Goal: Task Accomplishment & Management: Use online tool/utility

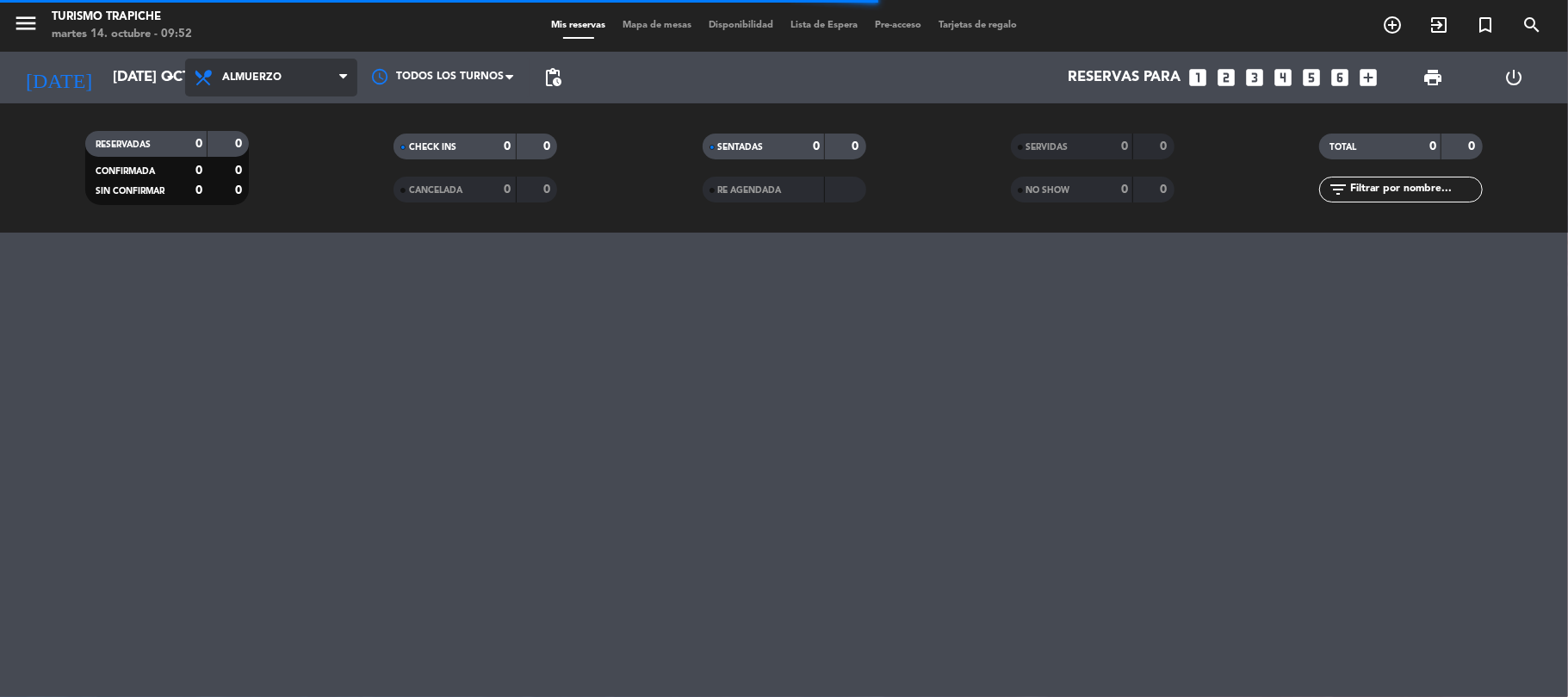
click at [229, 79] on span "Almuerzo" at bounding box center [251, 77] width 59 height 12
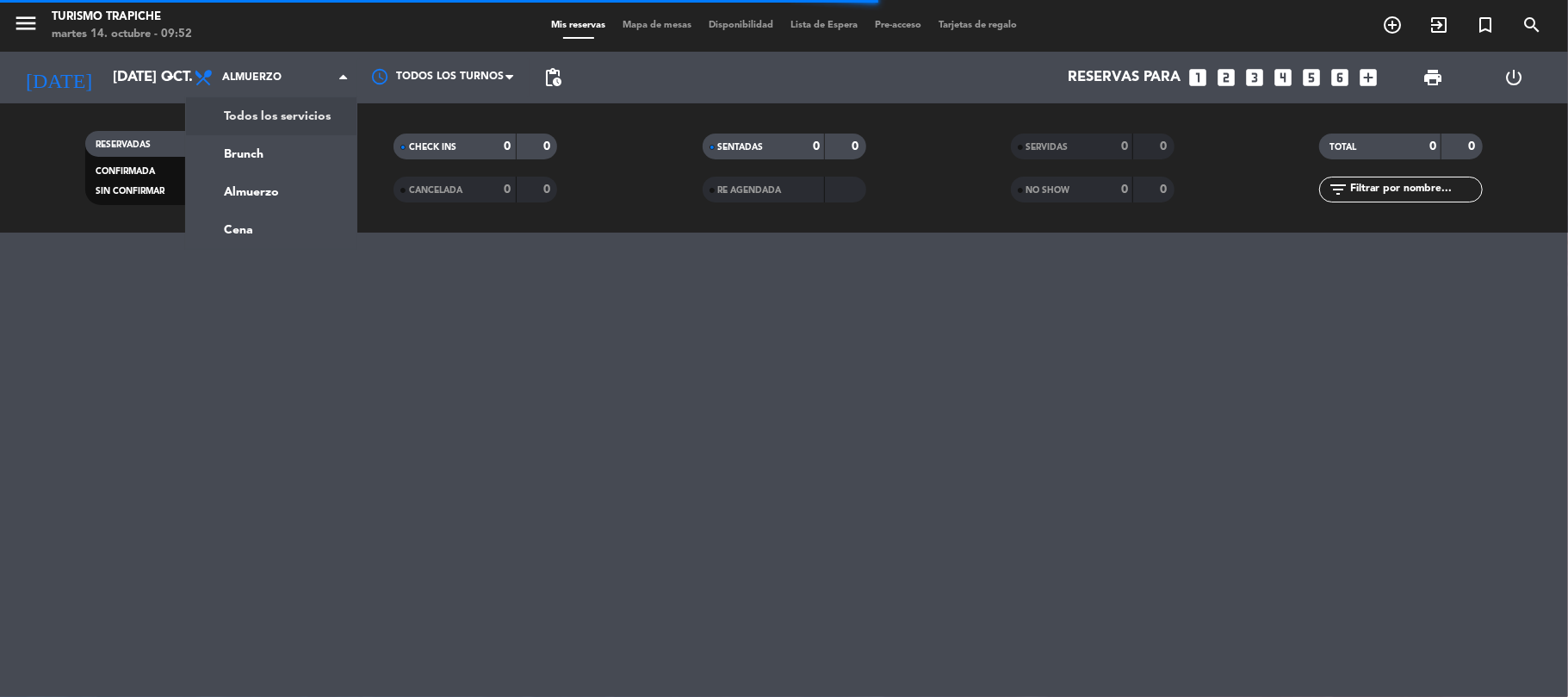
click at [255, 108] on div "menu Turismo Trapiche martes 14. octubre - 09:52 Mis reservas Mapa de mesas Dis…" at bounding box center [784, 116] width 1568 height 233
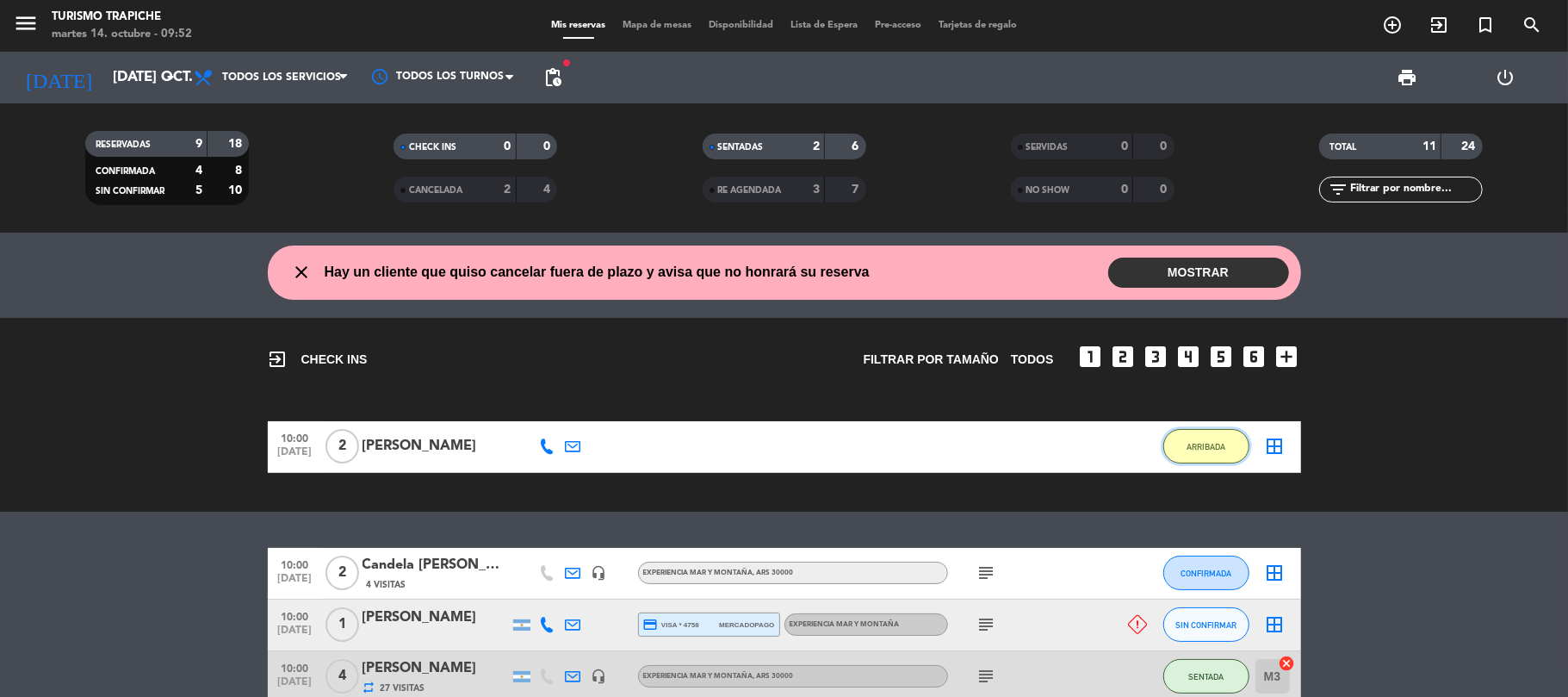
click at [1197, 454] on button "ARRIBADA" at bounding box center [1207, 446] width 86 height 35
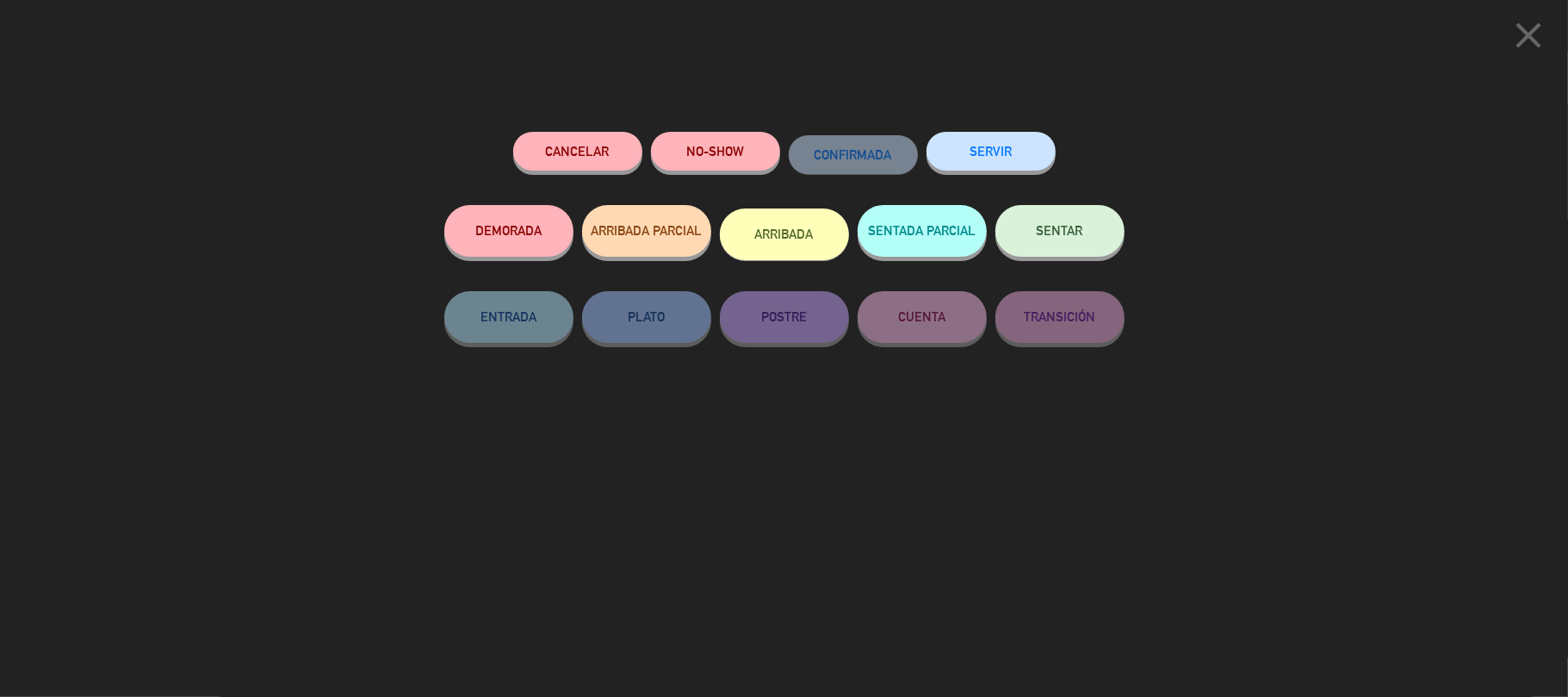
click at [1272, 133] on div "close Cancelar NO-SHOW CONFIRMADA SERVIR DEMORADA ARRIBADA PARCIAL ARRIBADA SEN…" at bounding box center [784, 348] width 1568 height 697
click at [1526, 35] on icon "close" at bounding box center [1529, 36] width 44 height 44
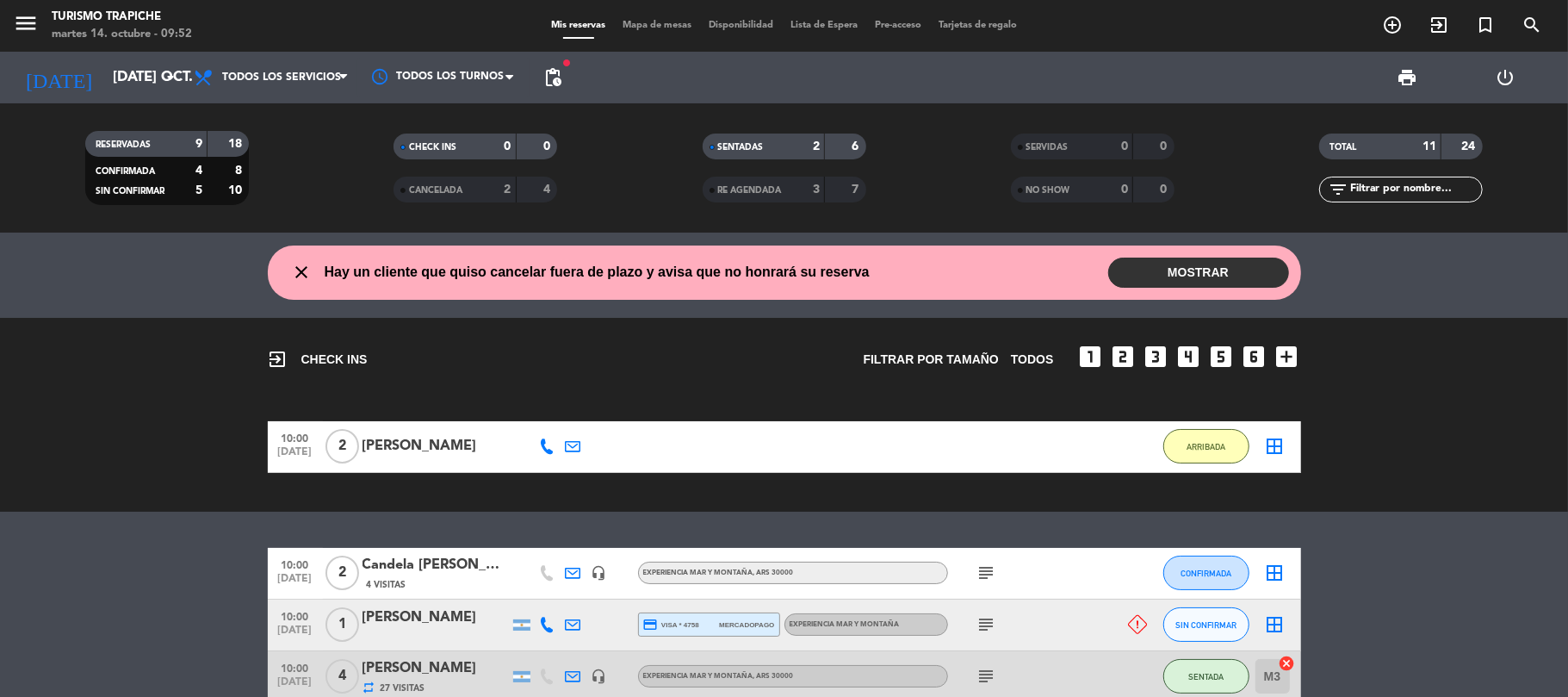
click at [454, 436] on div "[PERSON_NAME]" at bounding box center [436, 446] width 147 height 23
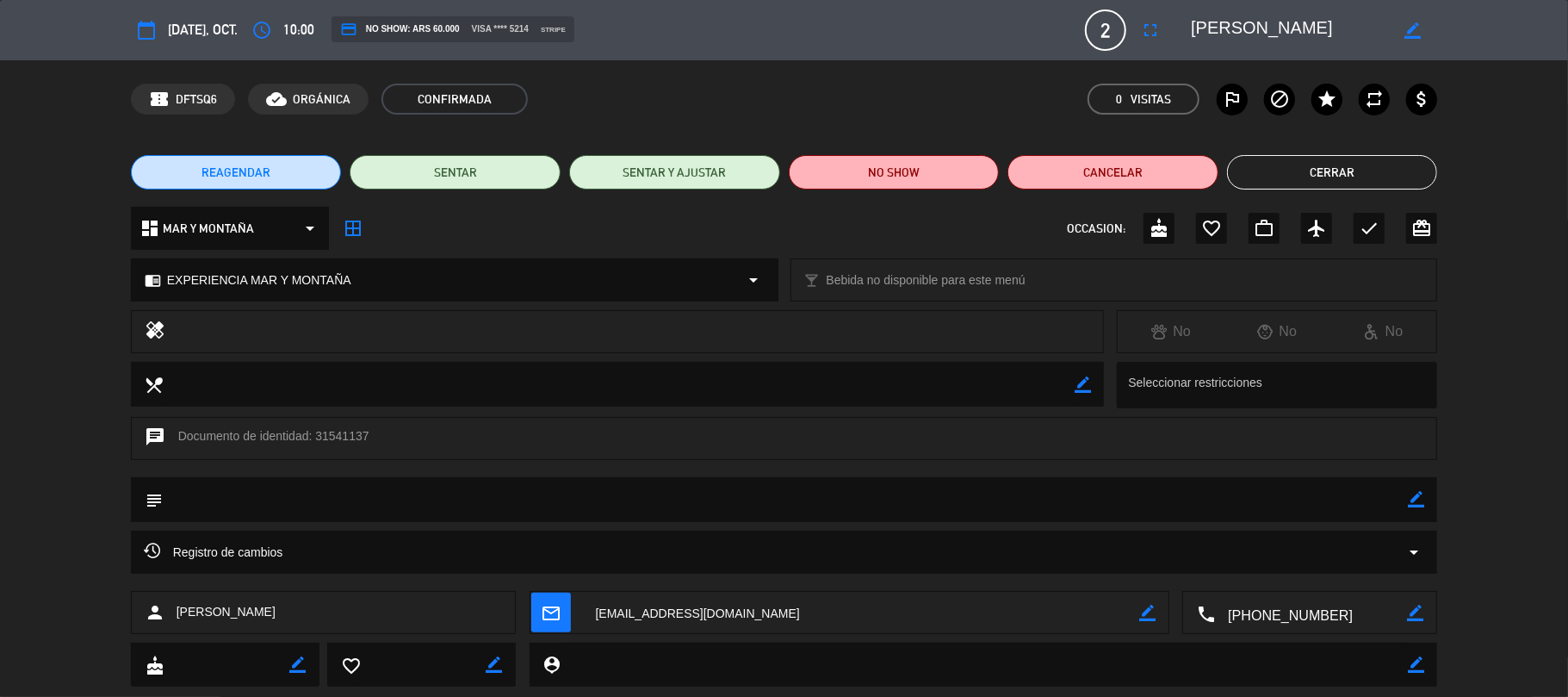
click at [622, 604] on textarea at bounding box center [861, 614] width 557 height 44
click at [1310, 173] on button "Cerrar" at bounding box center [1332, 172] width 211 height 35
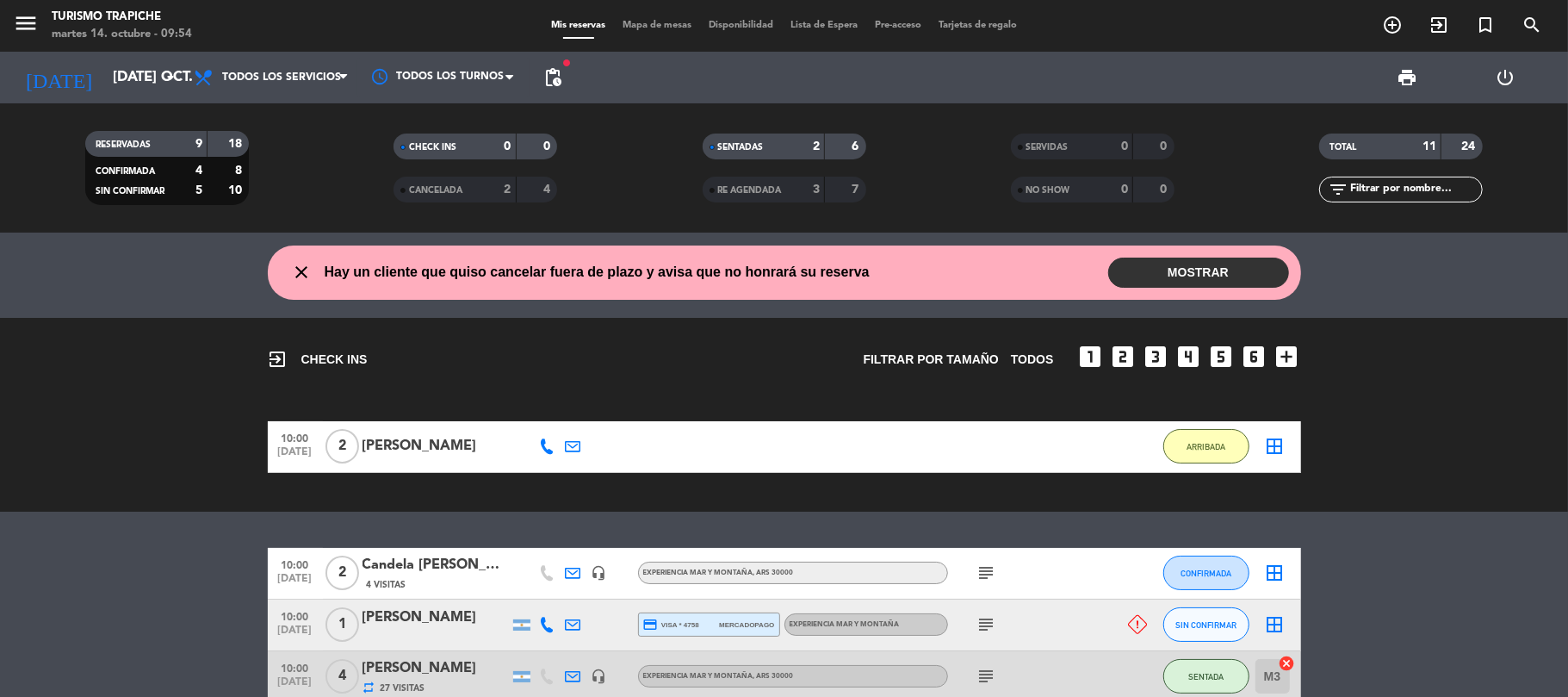
click at [435, 438] on div "[PERSON_NAME]" at bounding box center [436, 446] width 147 height 23
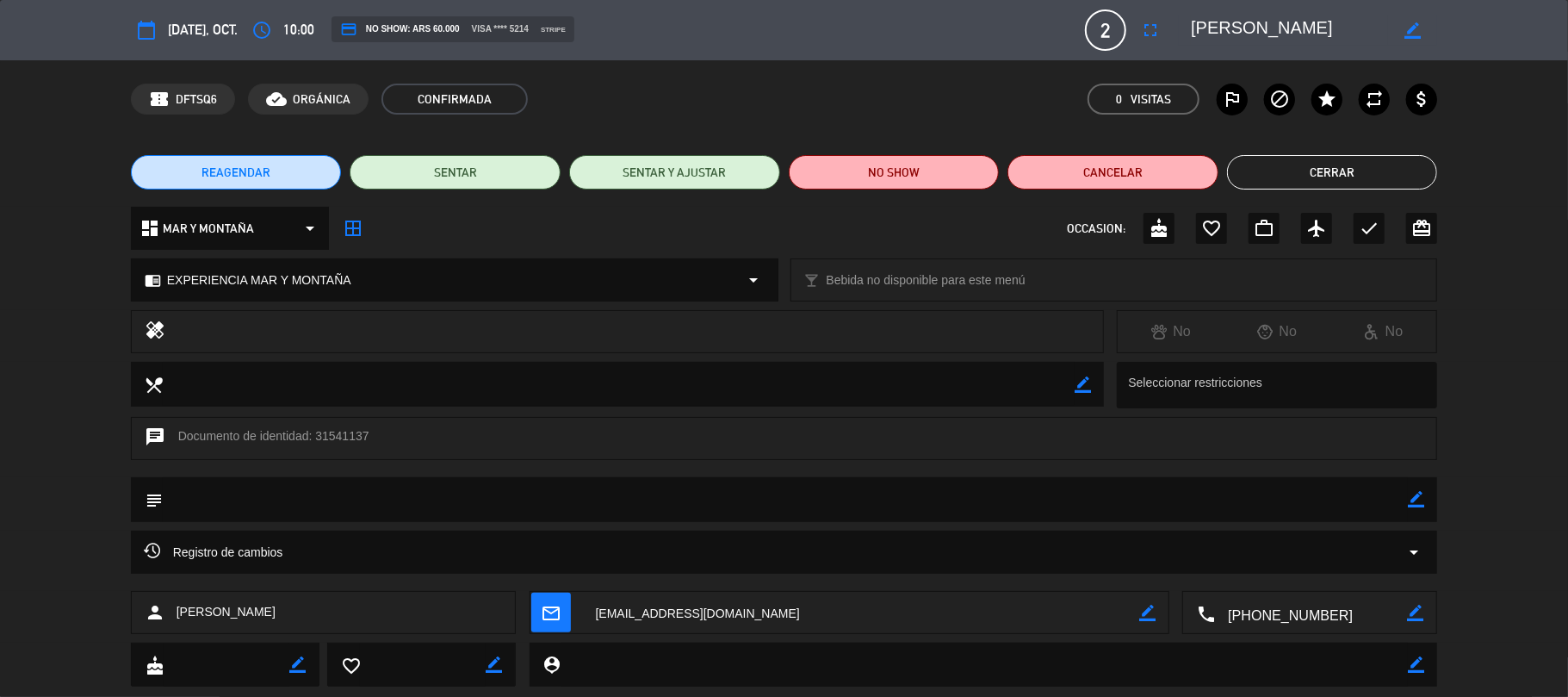
click at [673, 611] on textarea at bounding box center [861, 614] width 557 height 44
click at [626, 608] on textarea at bounding box center [861, 614] width 557 height 44
click at [1310, 177] on button "Cerrar" at bounding box center [1332, 172] width 211 height 35
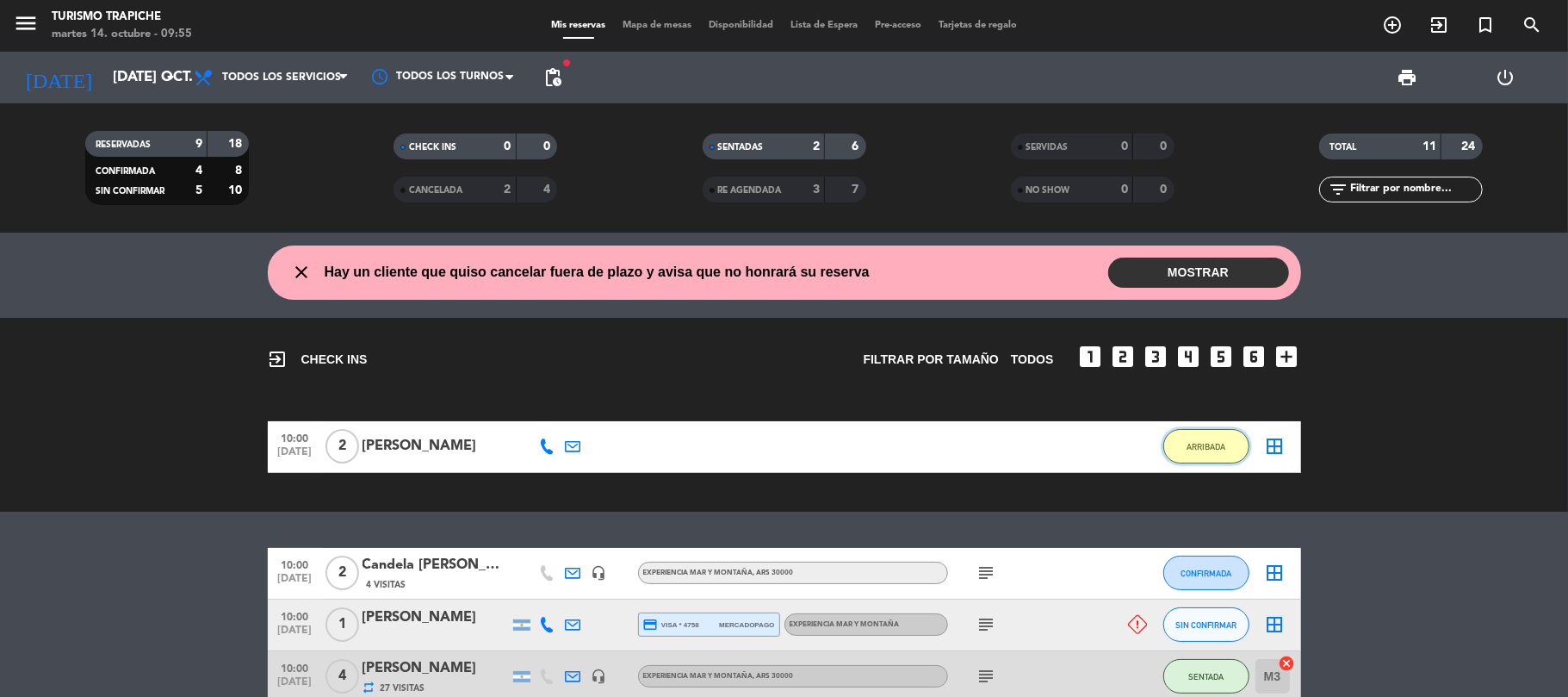
click at [1222, 449] on span "ARRIBADA" at bounding box center [1206, 447] width 39 height 10
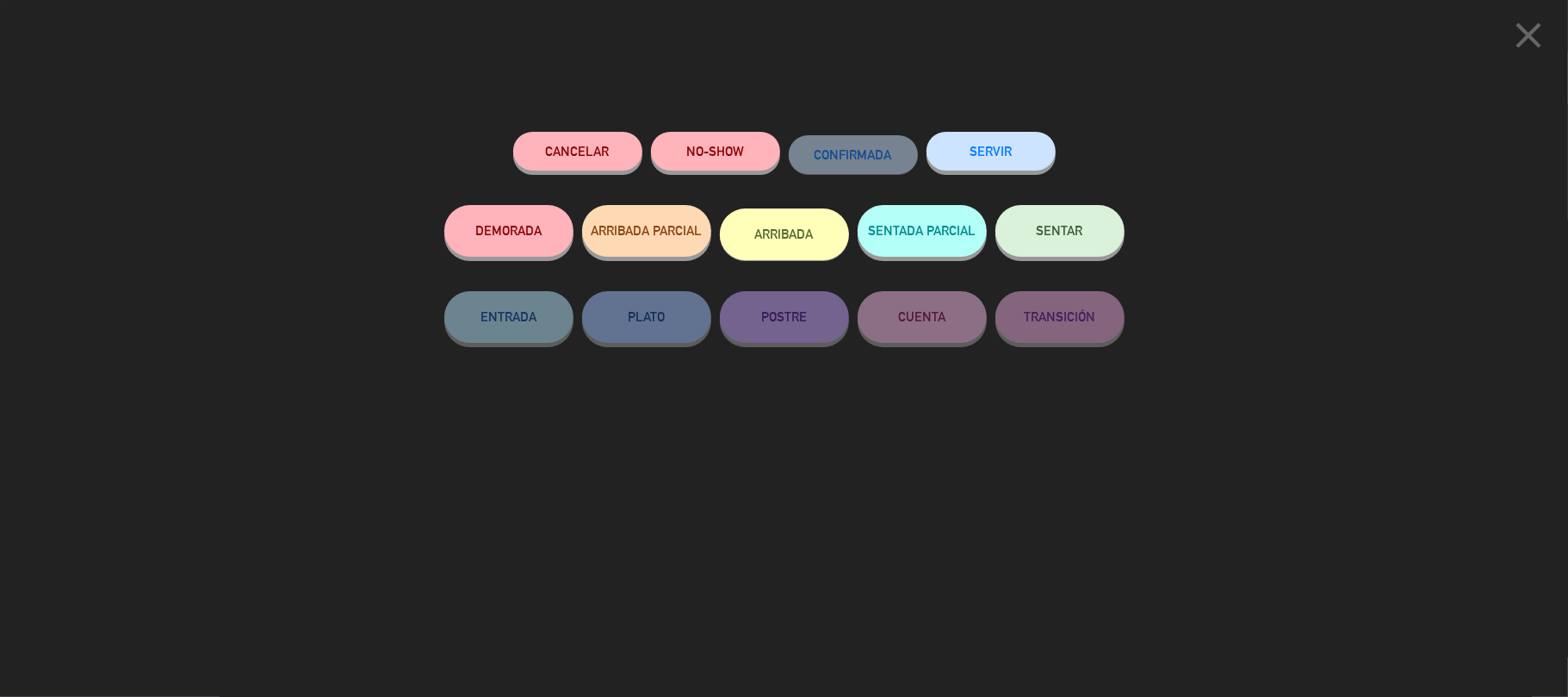
click at [972, 140] on button "SERVIR" at bounding box center [991, 150] width 130 height 39
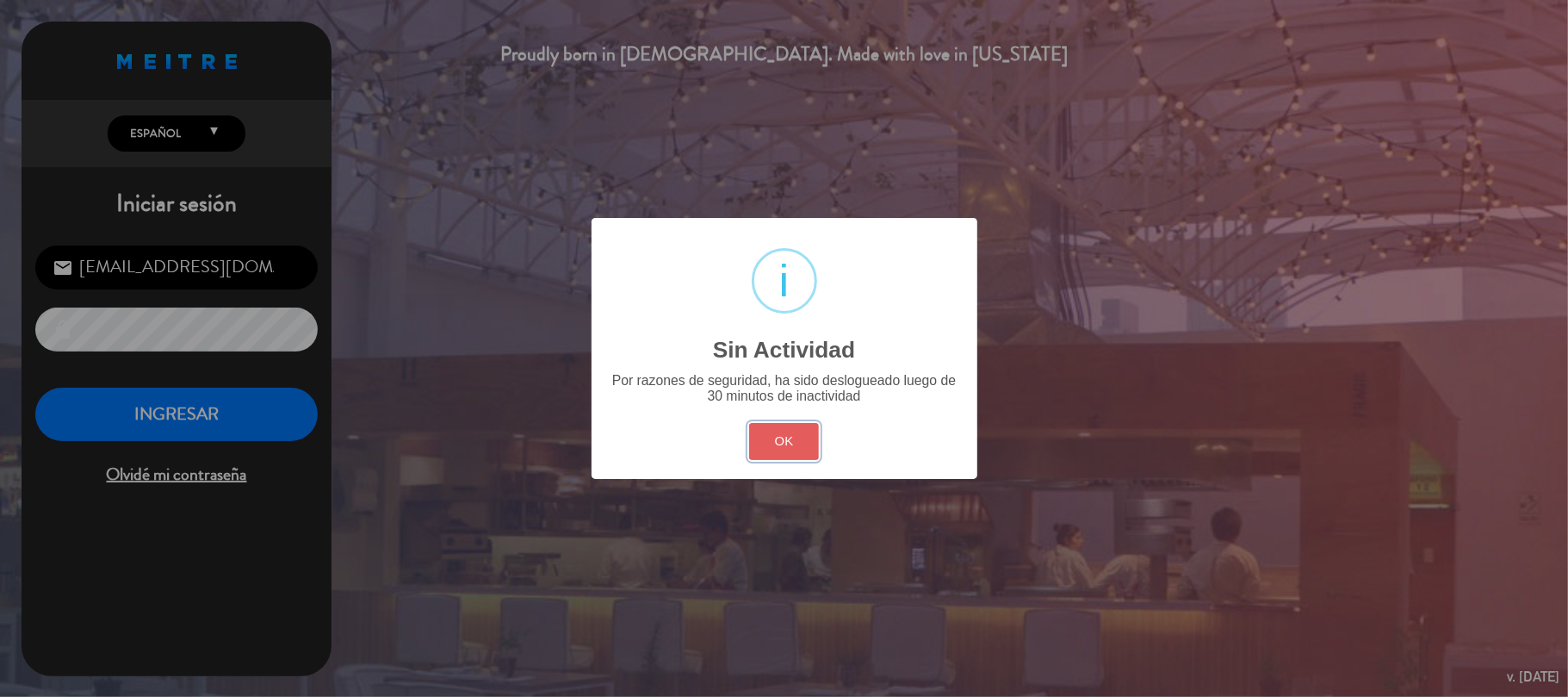
click at [793, 446] on button "OK" at bounding box center [784, 441] width 69 height 37
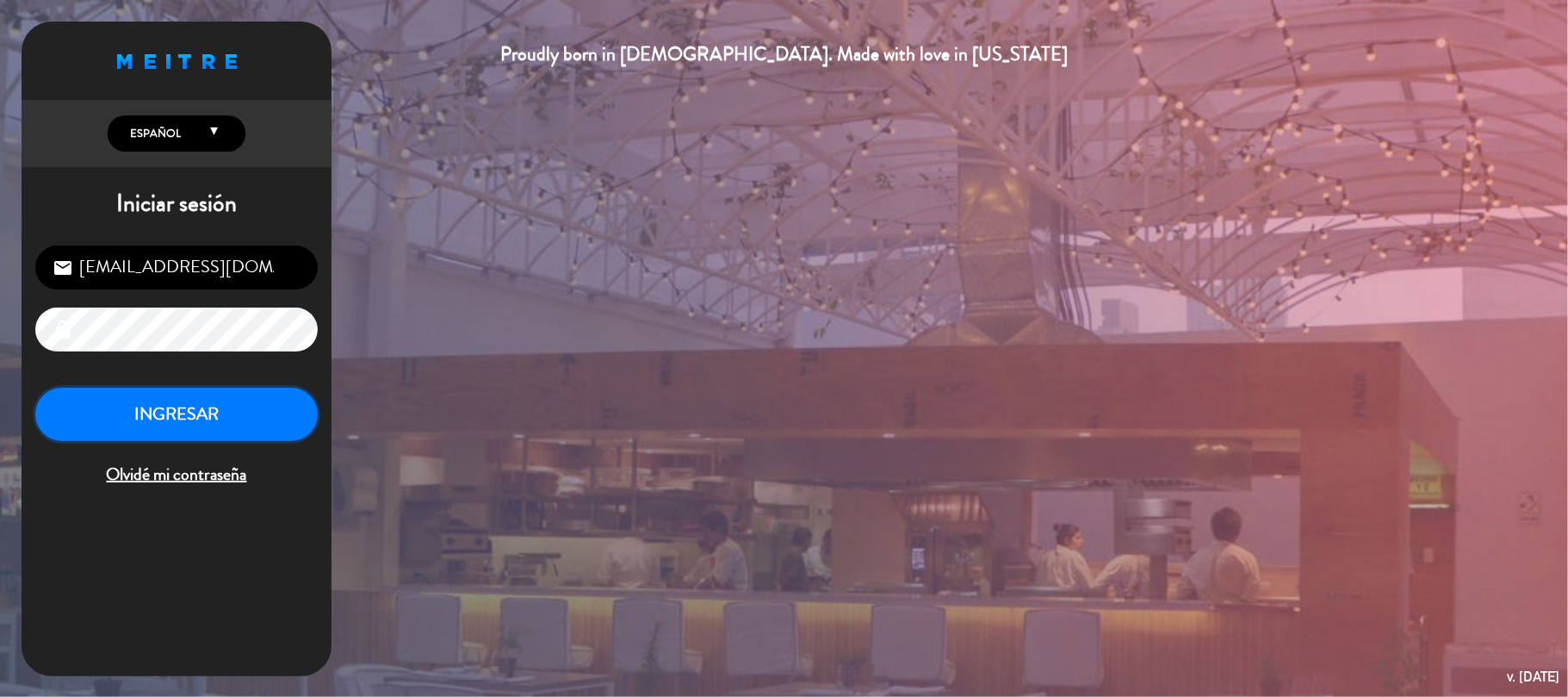
click at [153, 425] on button "INGRESAR" at bounding box center [176, 415] width 282 height 54
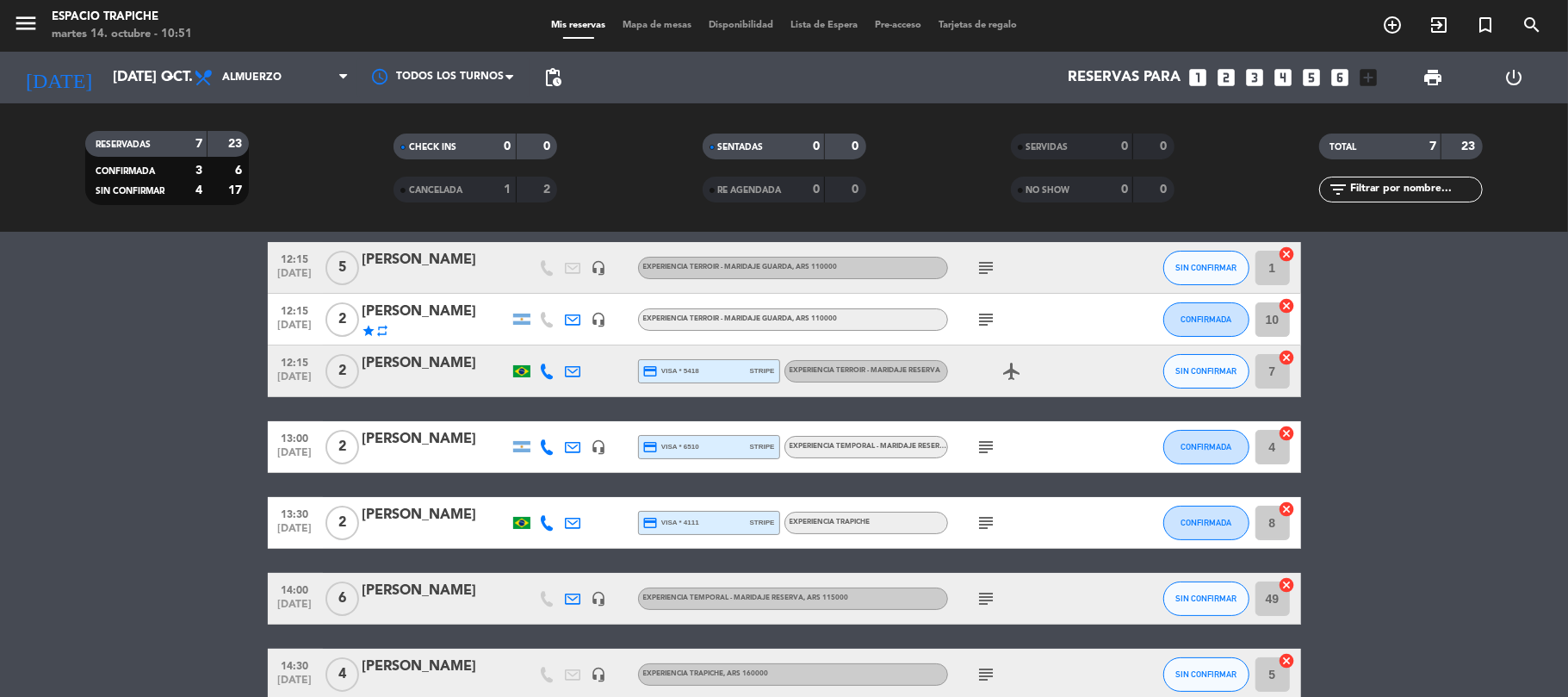
scroll to position [45, 0]
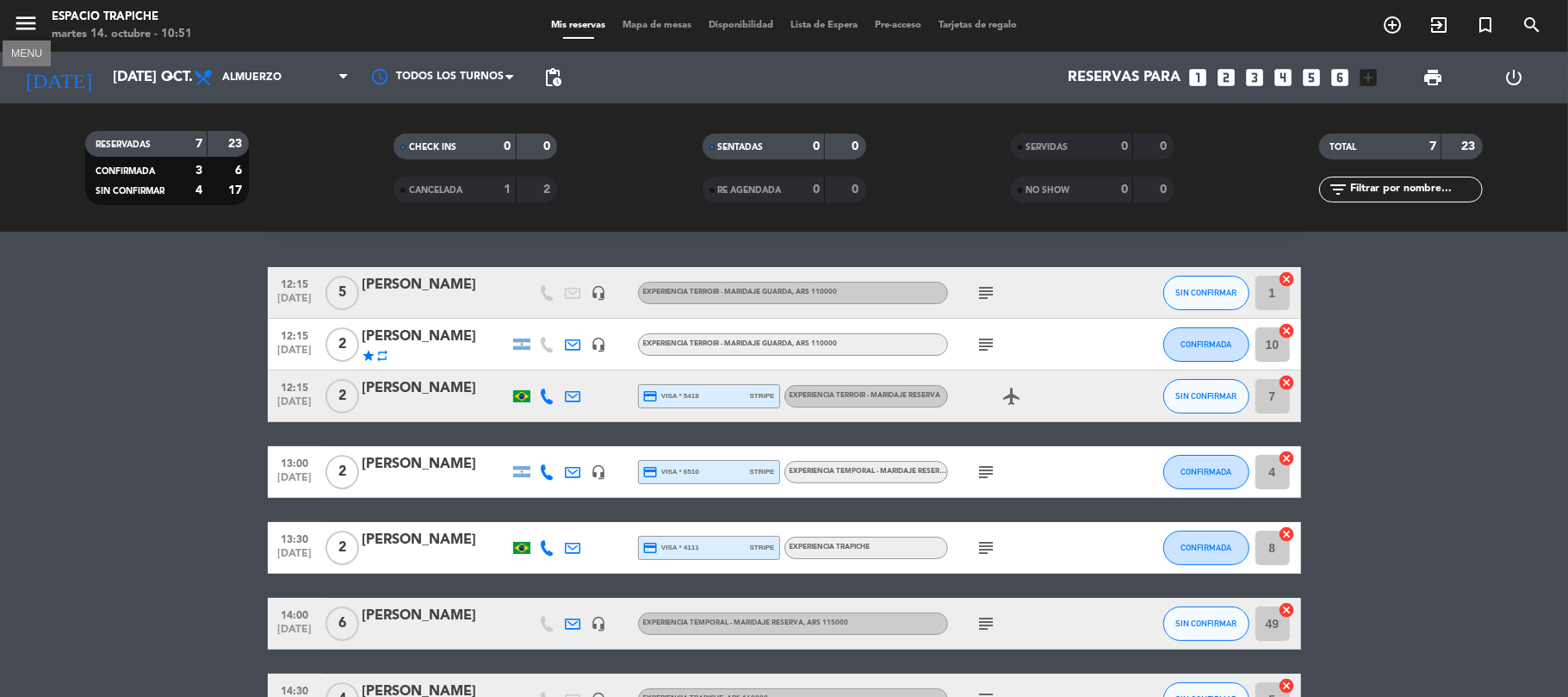
click at [25, 33] on icon "menu" at bounding box center [26, 23] width 26 height 26
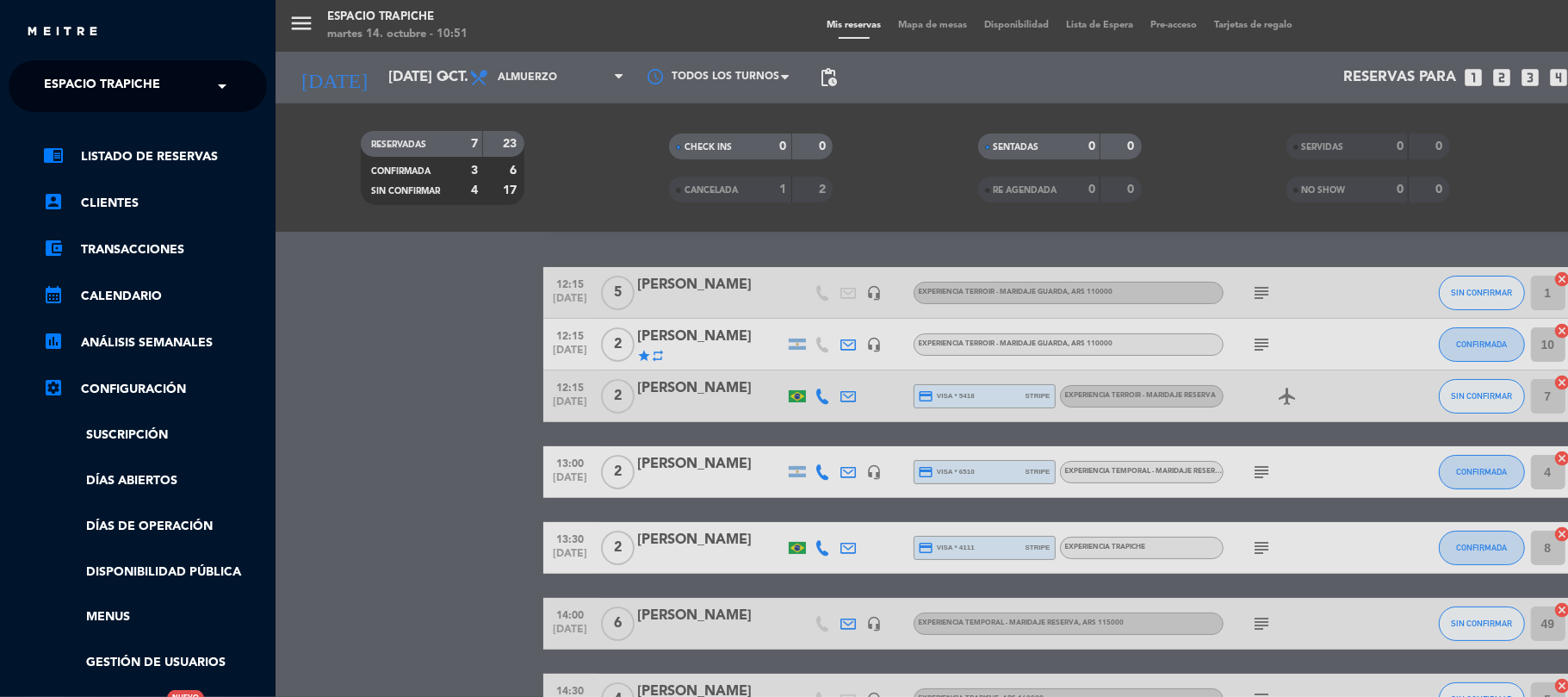
drag, startPoint x: 88, startPoint y: 76, endPoint x: 98, endPoint y: 110, distance: 35.4
click at [89, 76] on span "Espacio Trapiche" at bounding box center [101, 86] width 116 height 37
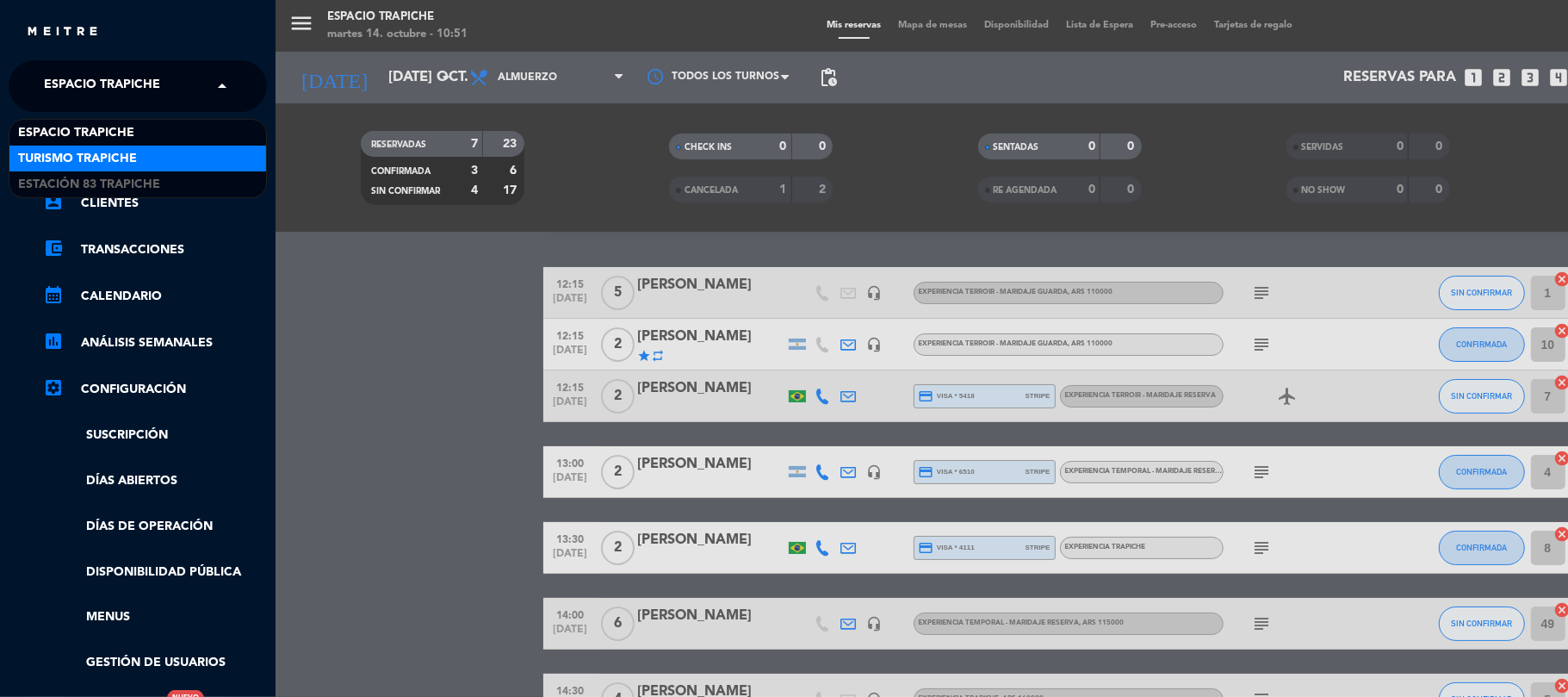
click at [102, 155] on span "Turismo Trapiche" at bounding box center [77, 159] width 119 height 20
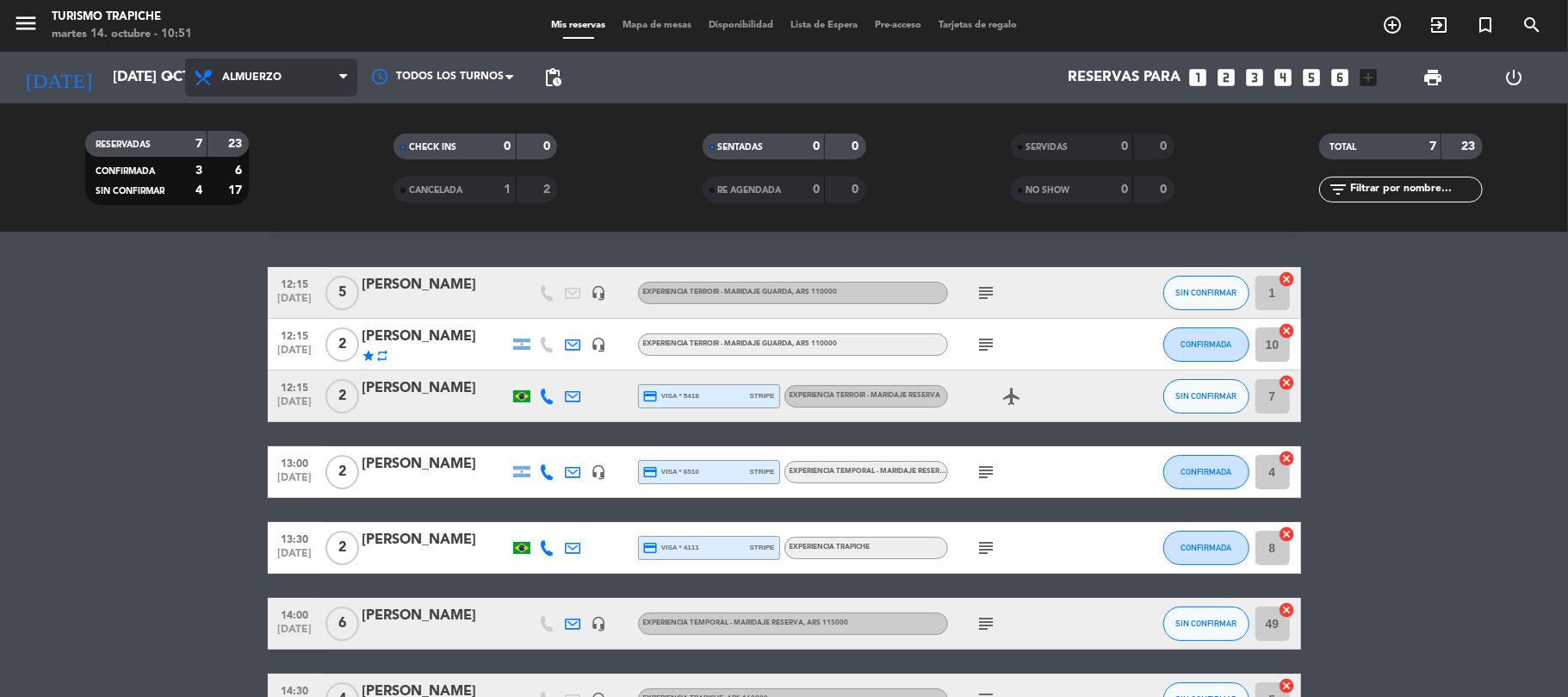
click at [318, 70] on span "Almuerzo" at bounding box center [271, 77] width 172 height 38
click at [300, 88] on span "Almuerzo" at bounding box center [271, 77] width 172 height 38
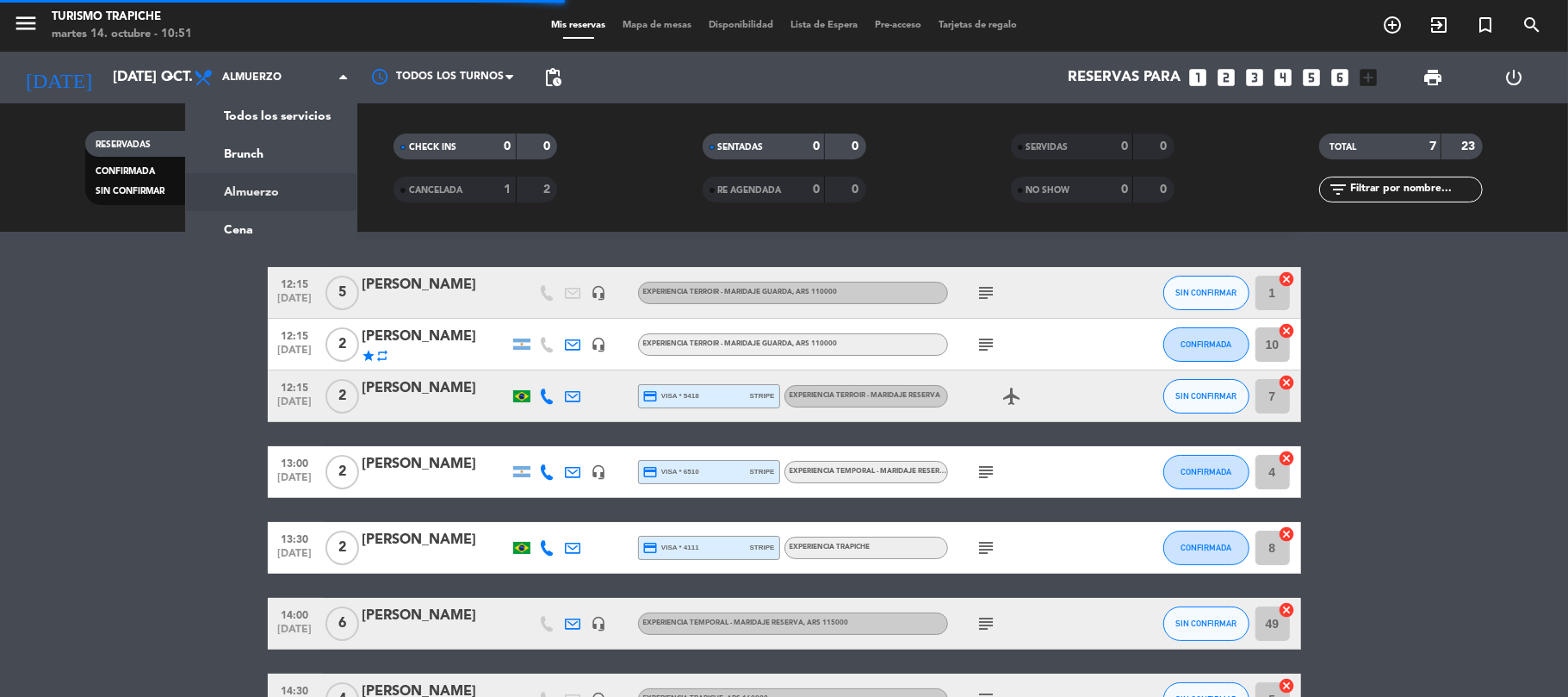
scroll to position [112, 0]
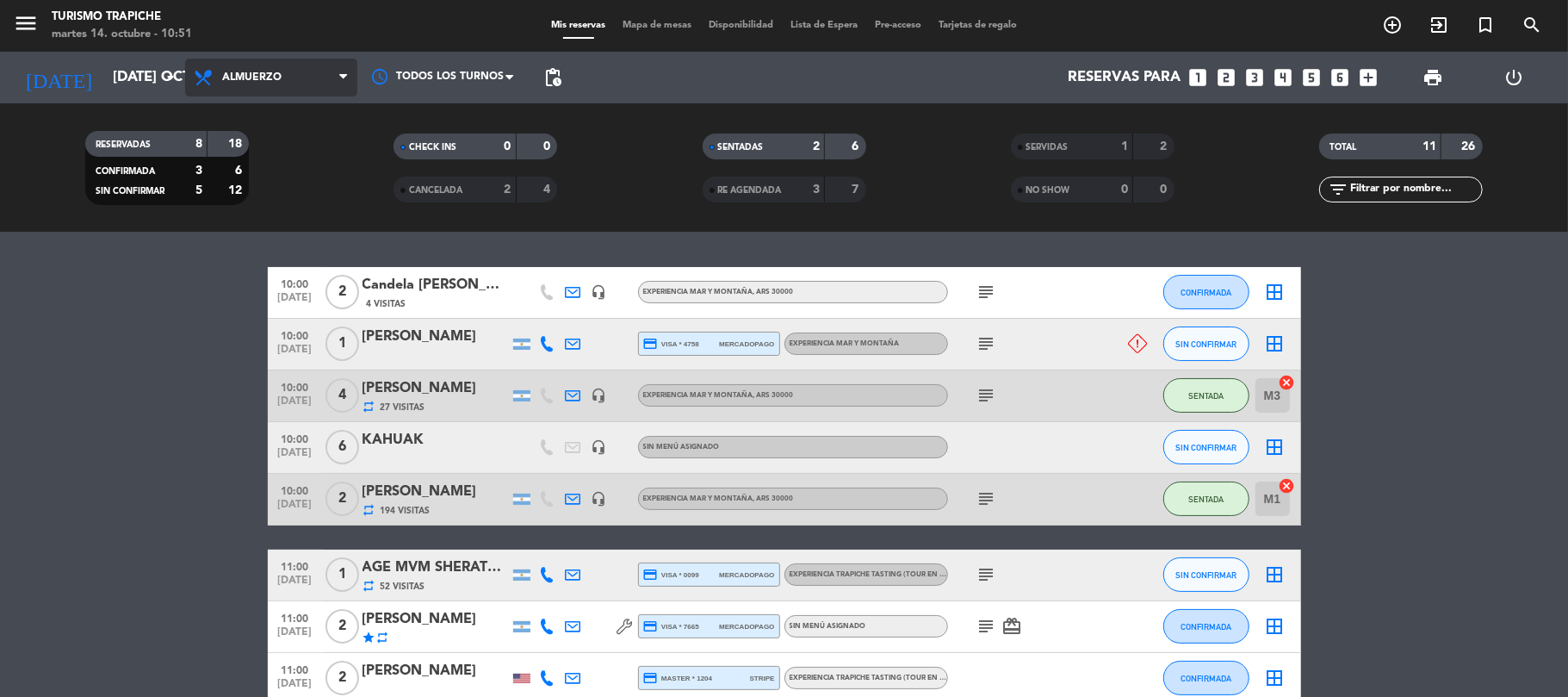
click at [275, 88] on span "Almuerzo" at bounding box center [271, 77] width 172 height 38
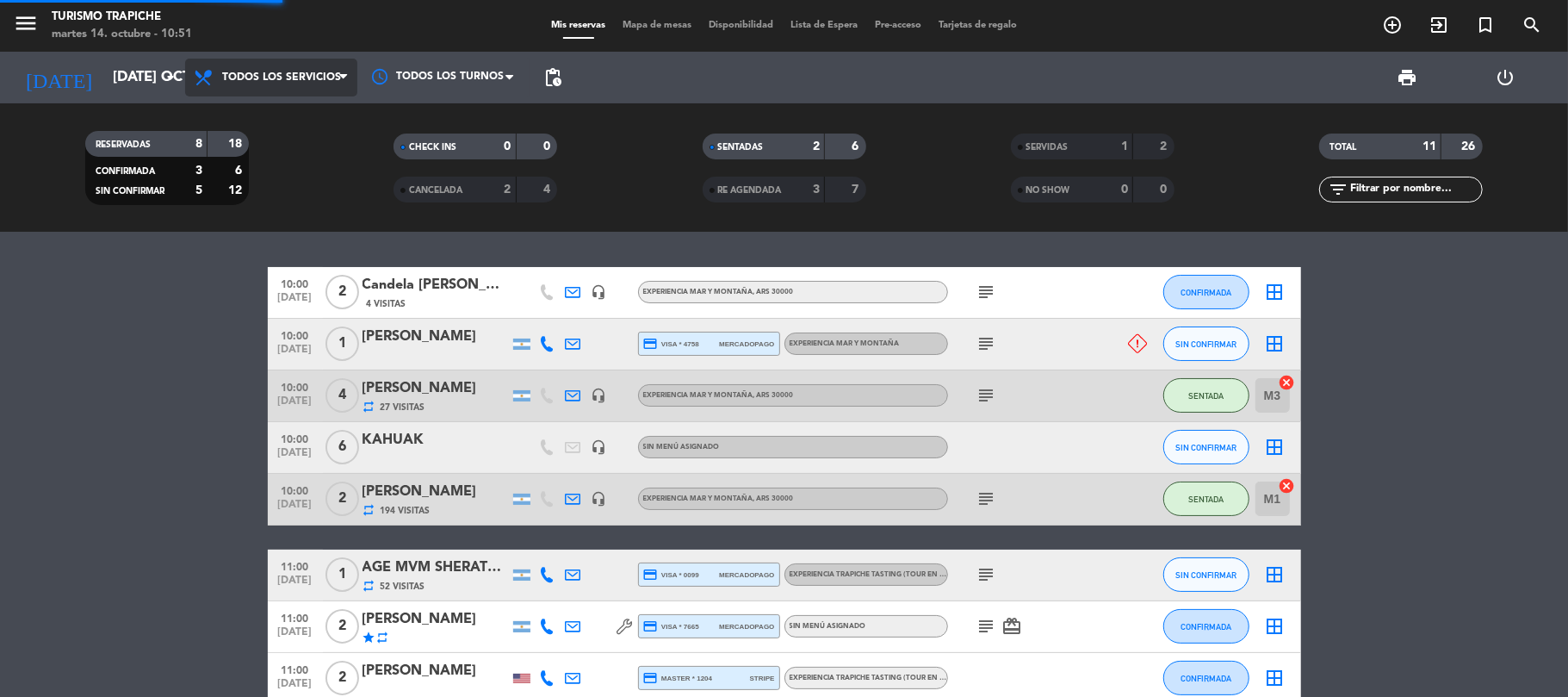
click at [288, 116] on div "menu Turismo Trapiche martes 14. octubre - 10:51 Mis reservas Mapa de mesas Dis…" at bounding box center [784, 116] width 1568 height 233
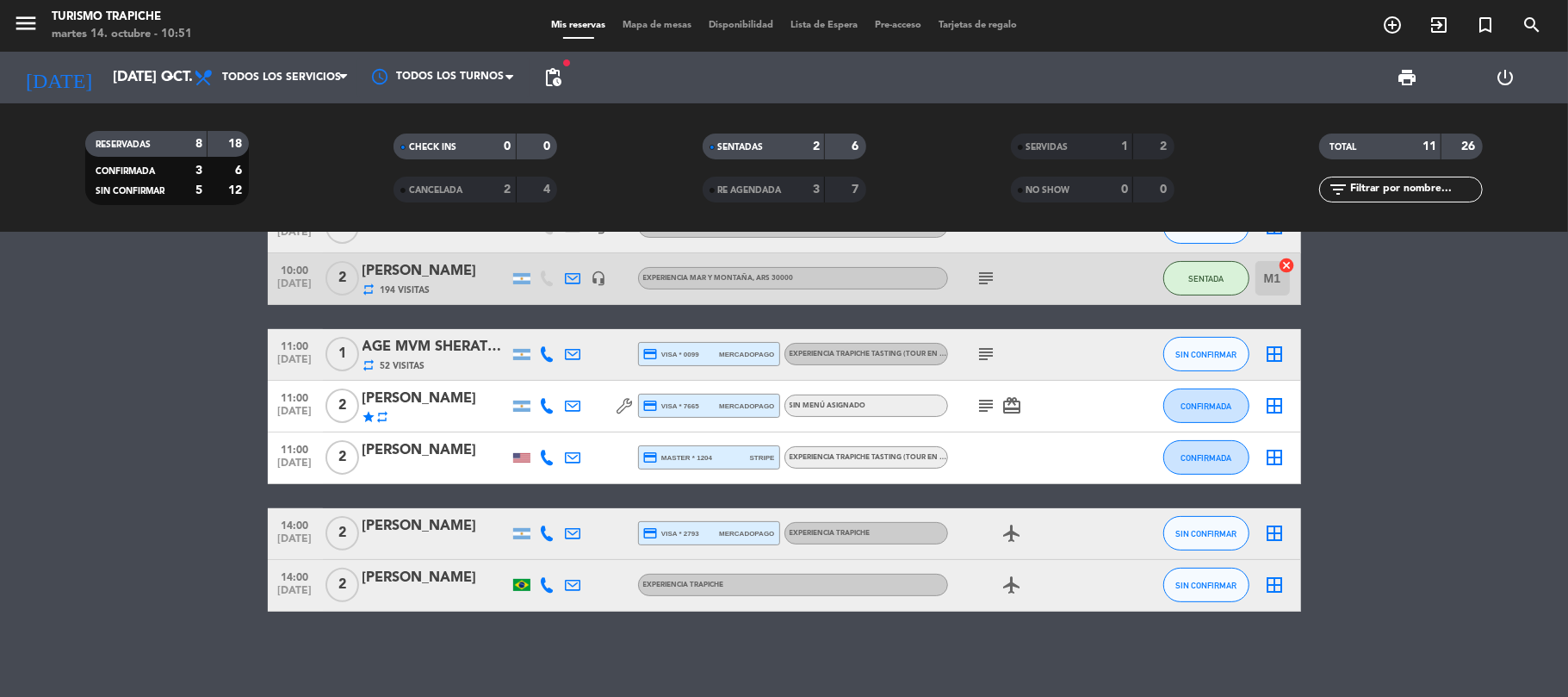
click at [433, 463] on div at bounding box center [436, 468] width 147 height 14
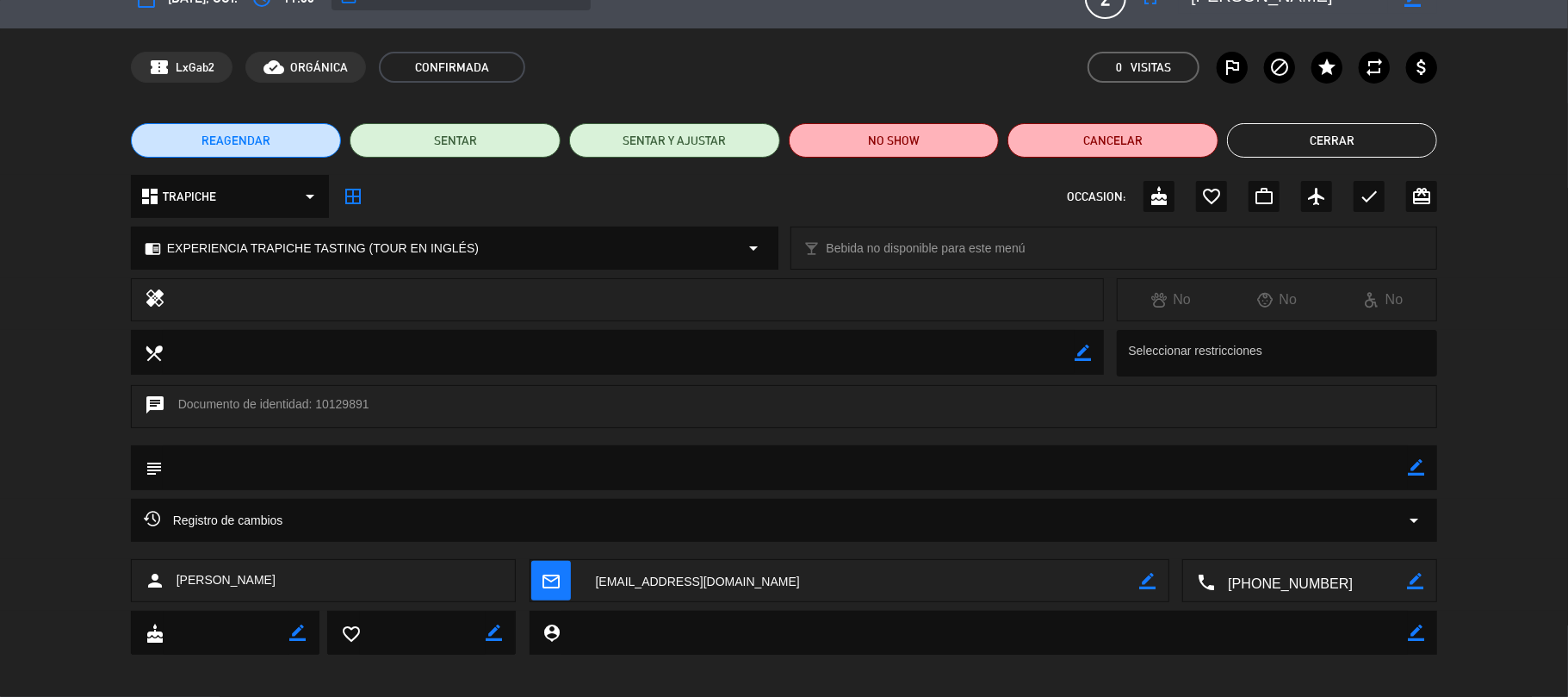
scroll to position [40, 0]
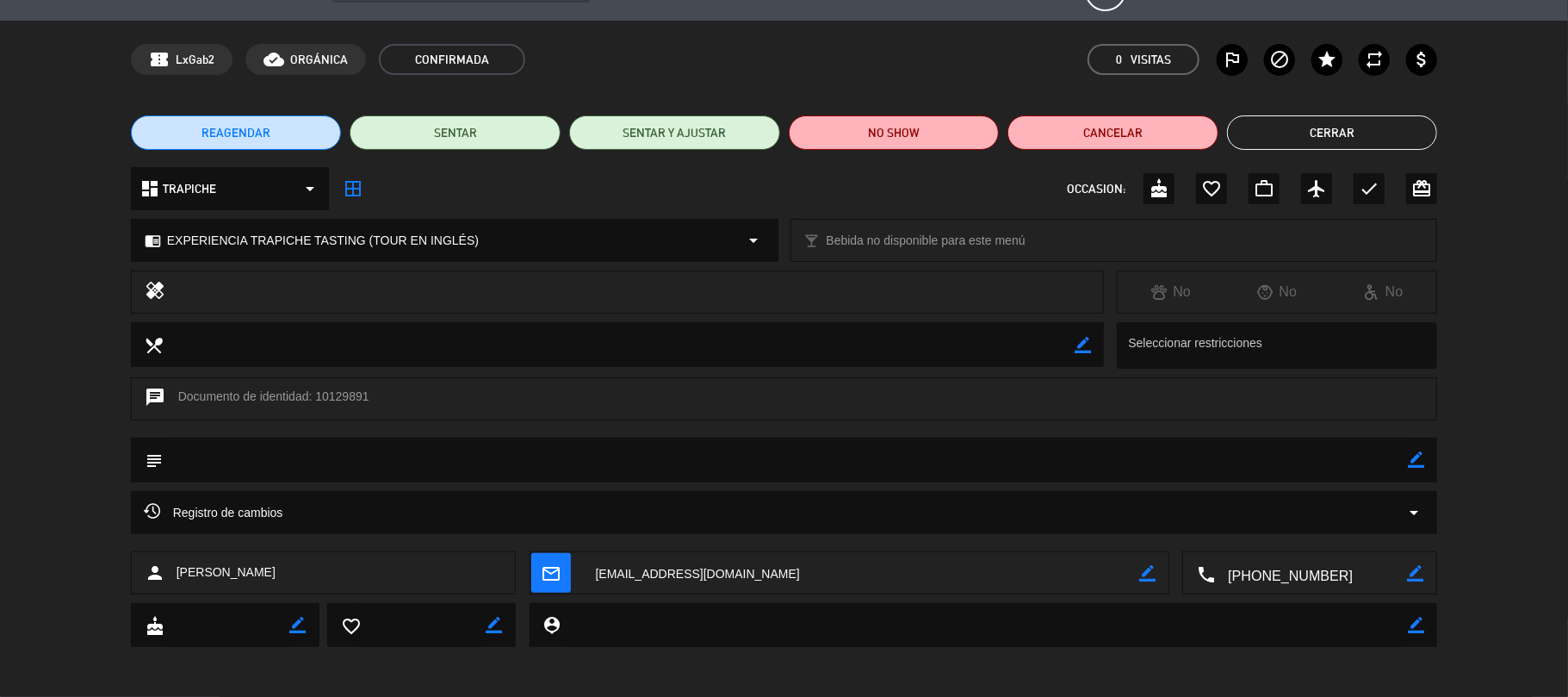
drag, startPoint x: 637, startPoint y: 569, endPoint x: 659, endPoint y: 597, distance: 35.6
click at [637, 568] on textarea at bounding box center [861, 574] width 557 height 44
click at [1285, 133] on button "Cerrar" at bounding box center [1332, 133] width 211 height 35
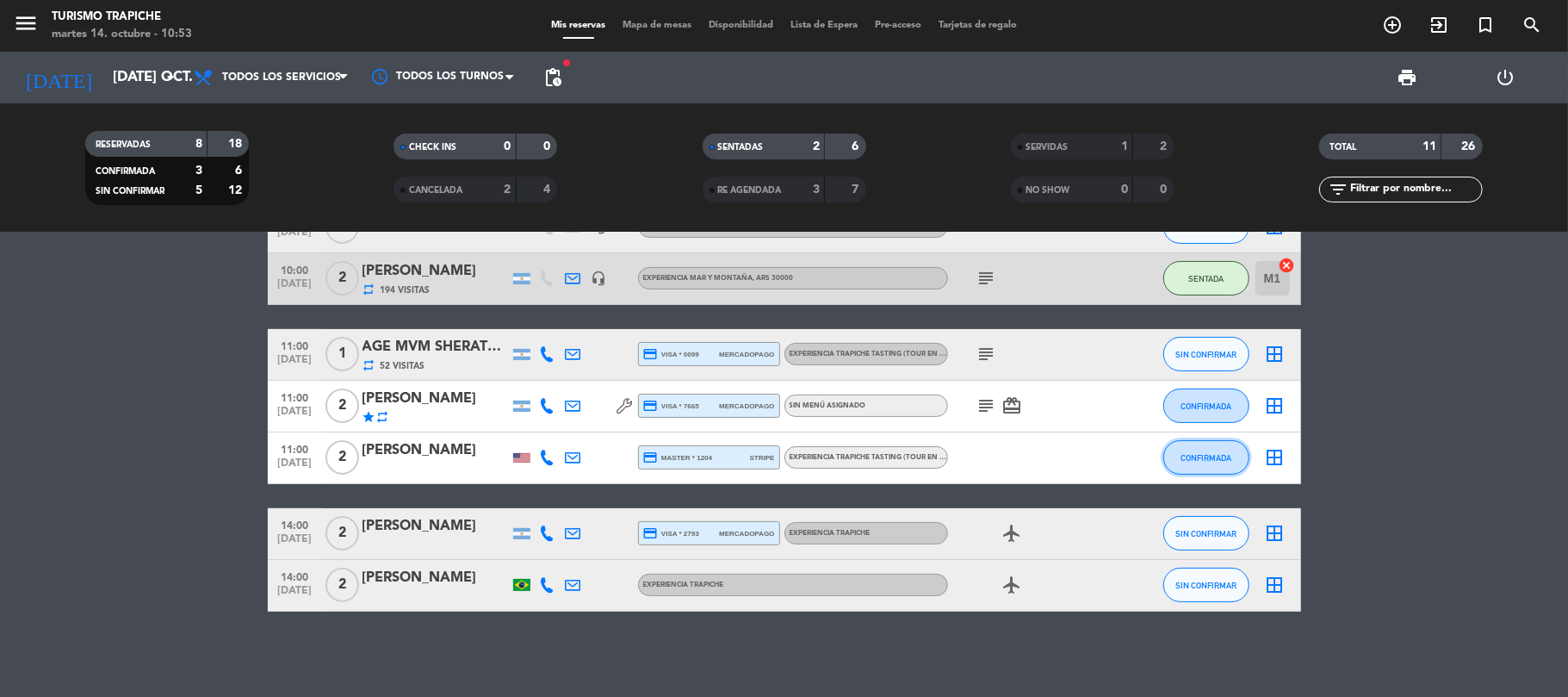
click at [1231, 452] on button "CONFIRMADA" at bounding box center [1207, 457] width 86 height 35
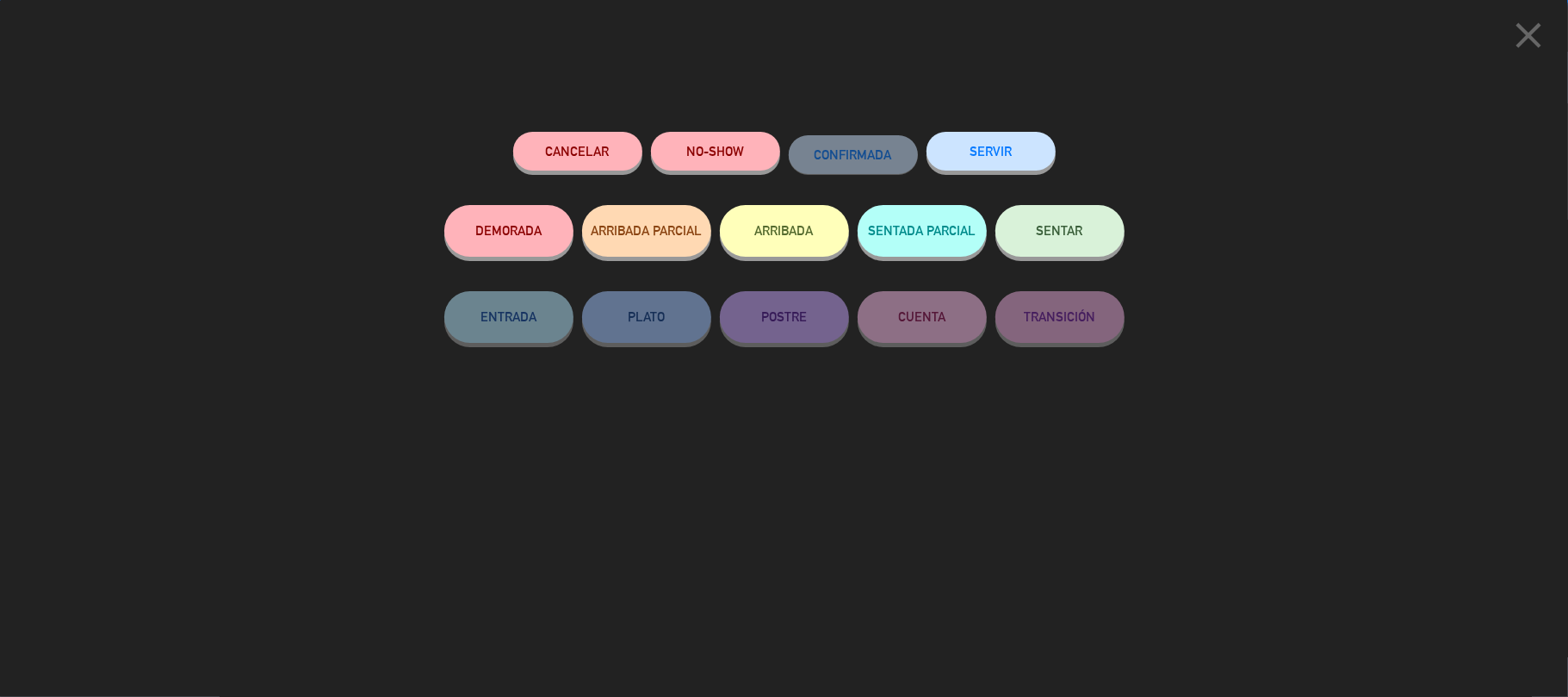
click at [1020, 167] on button "SERVIR" at bounding box center [991, 150] width 130 height 39
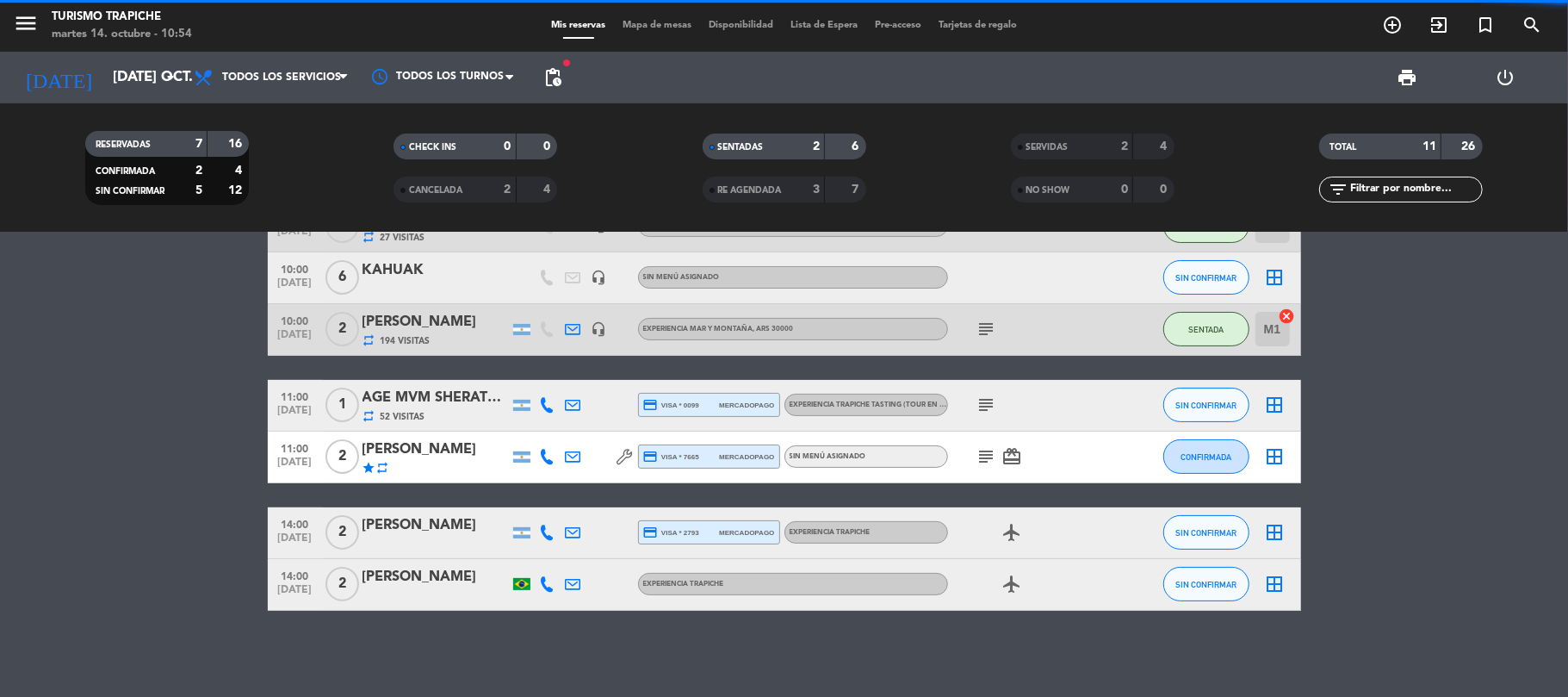
scroll to position [238, 0]
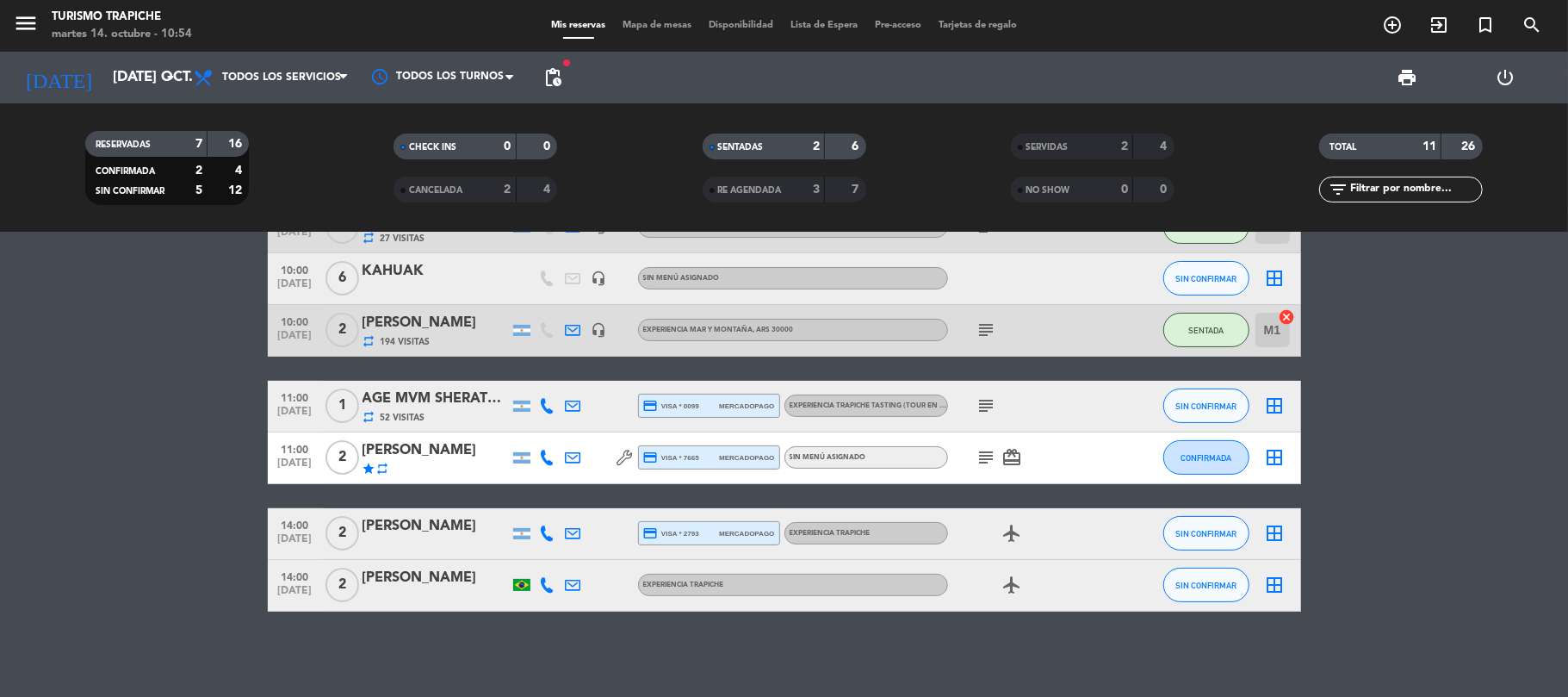
click at [484, 453] on div "[PERSON_NAME]" at bounding box center [436, 450] width 147 height 23
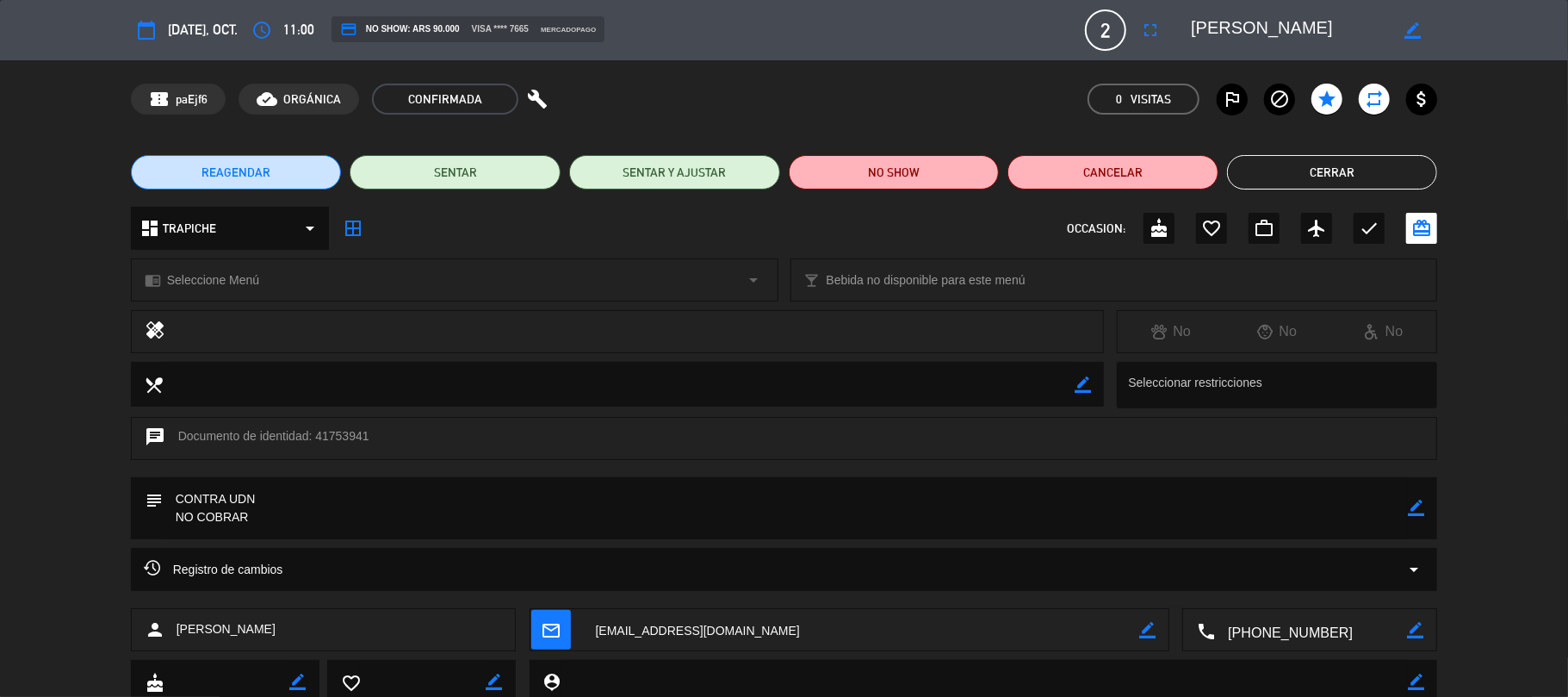
click at [1368, 167] on button "Cerrar" at bounding box center [1332, 172] width 211 height 35
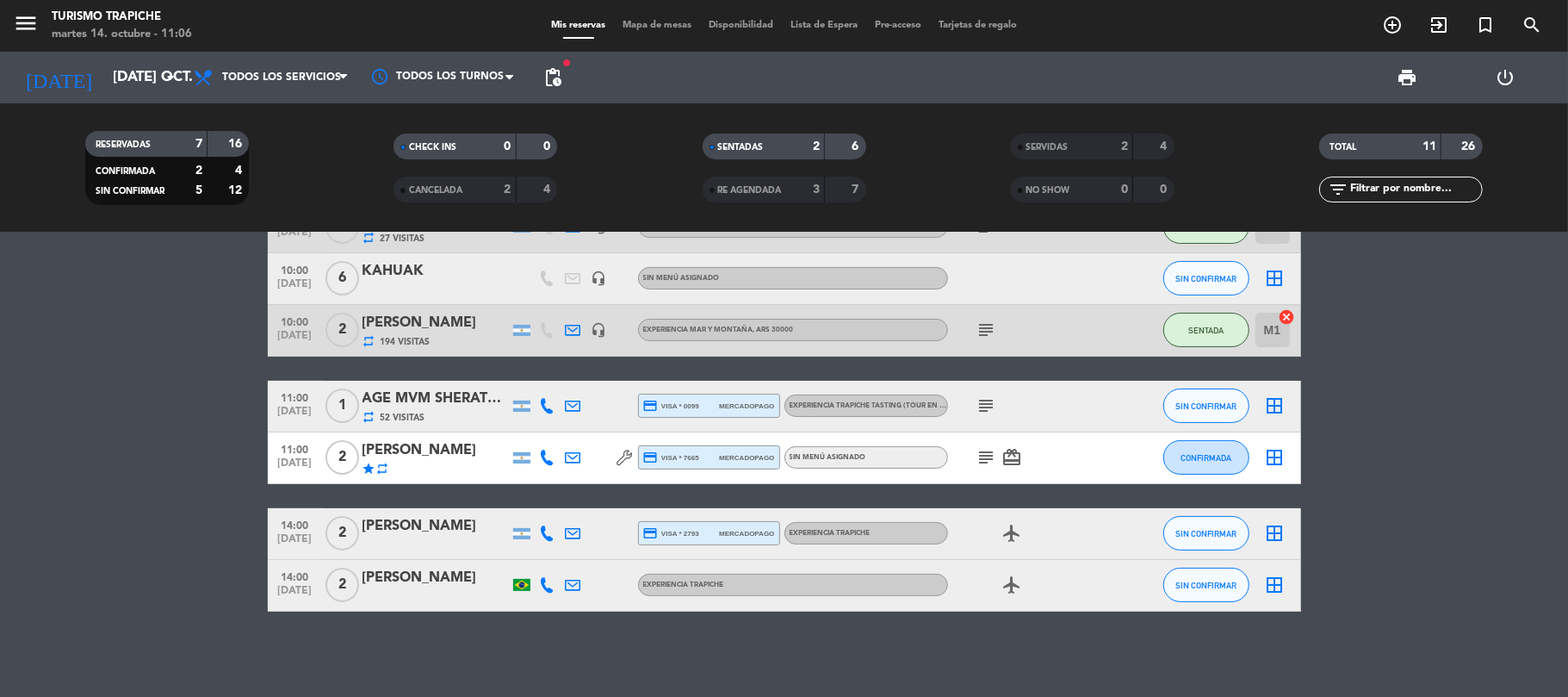
click at [459, 469] on div "star repeat" at bounding box center [436, 468] width 147 height 14
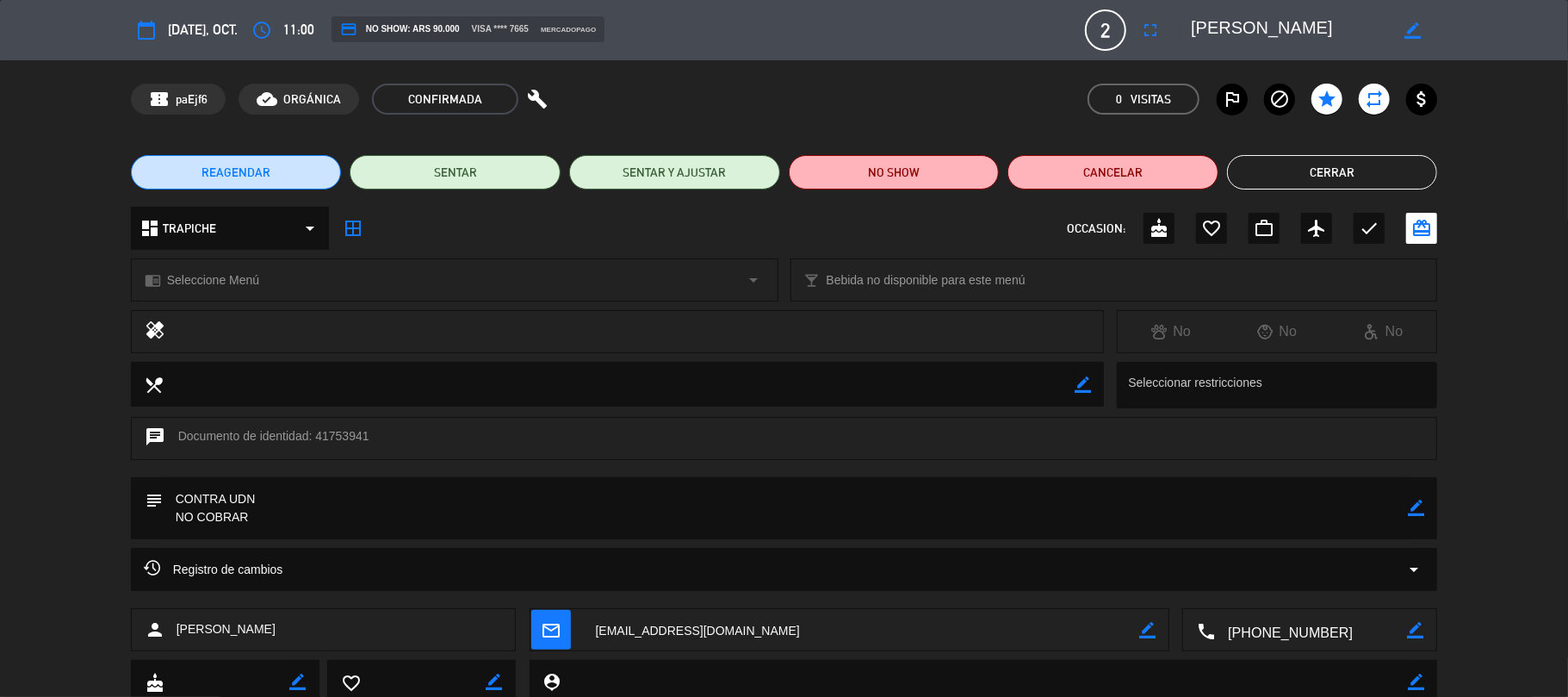
click at [1314, 181] on button "Cerrar" at bounding box center [1332, 172] width 211 height 35
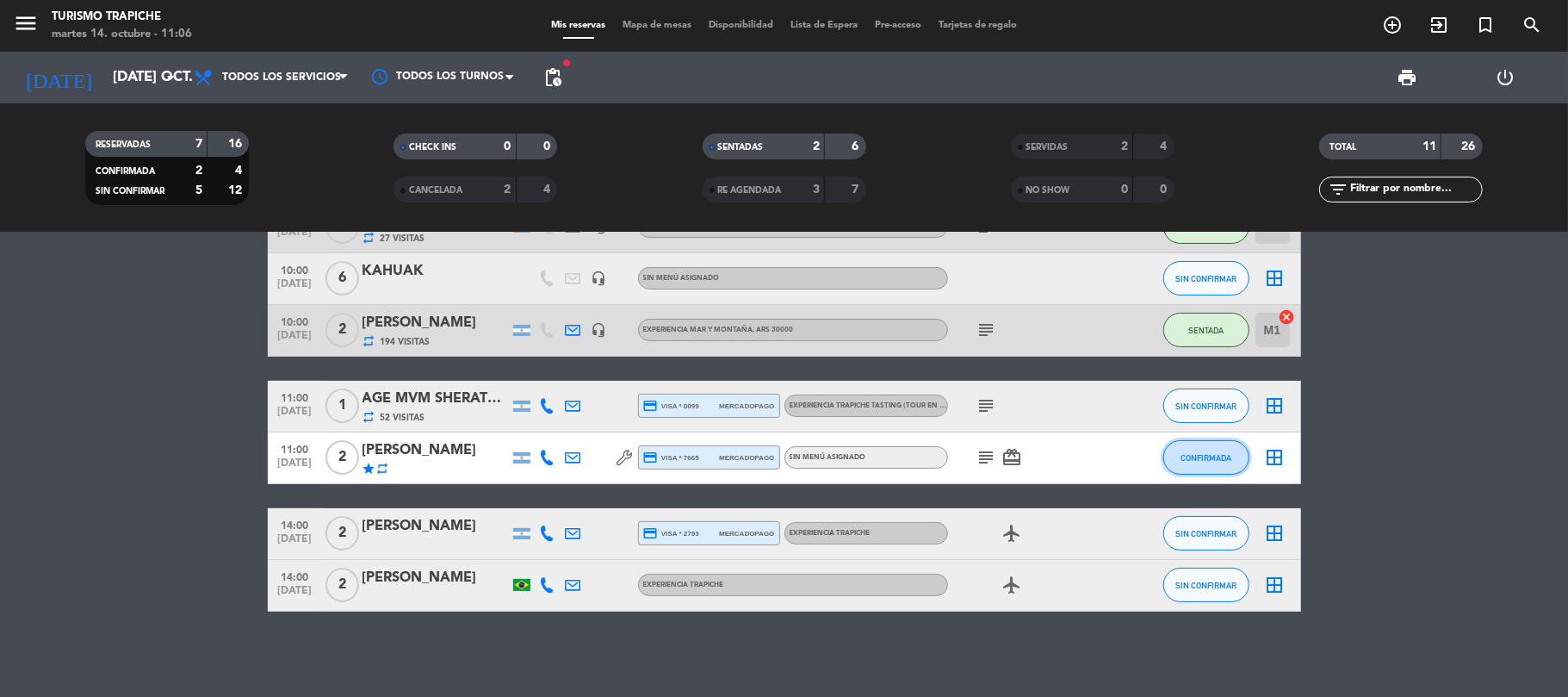
click at [1224, 463] on button "CONFIRMADA" at bounding box center [1207, 457] width 86 height 35
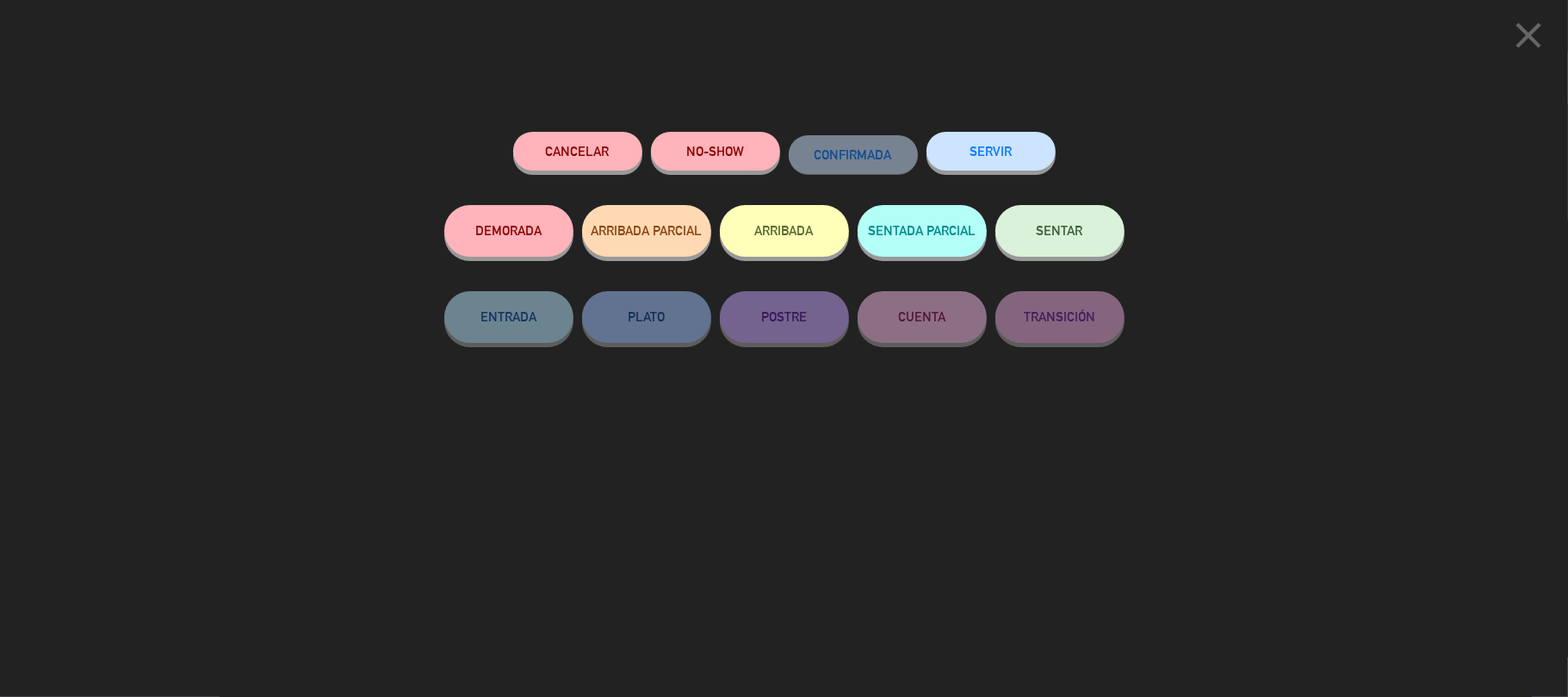
click at [1052, 229] on span "SENTAR" at bounding box center [1060, 230] width 47 height 15
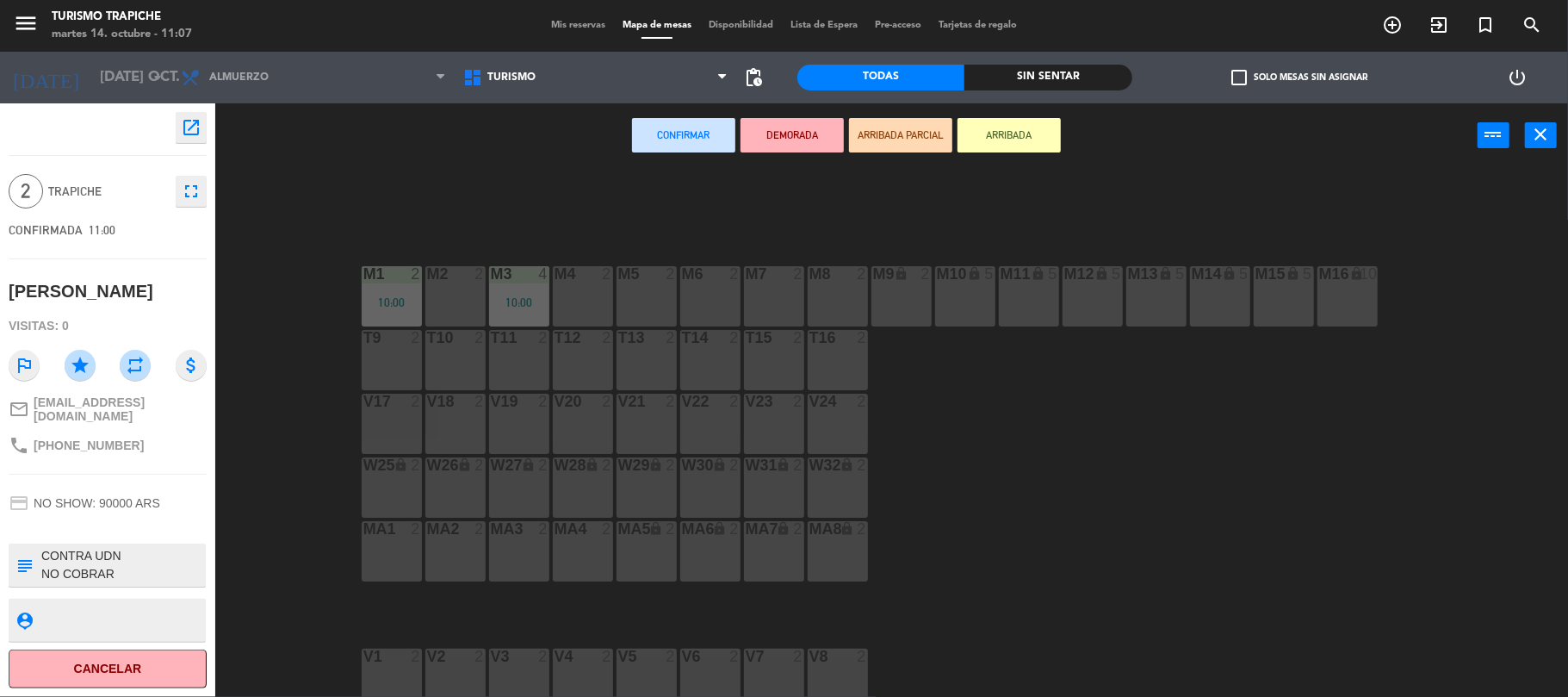
click at [573, 300] on div "M4 2" at bounding box center [583, 296] width 60 height 60
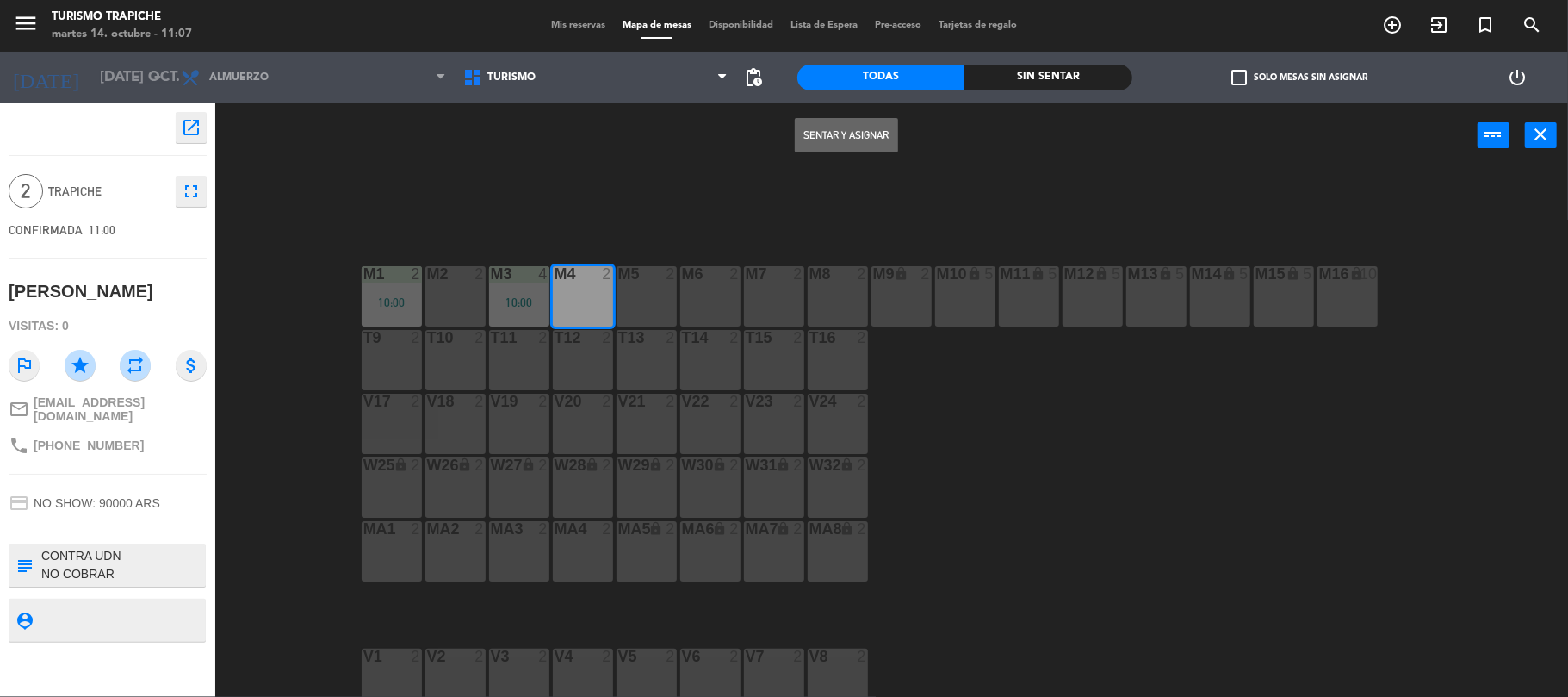
click at [834, 142] on button "Sentar y Asignar" at bounding box center [846, 135] width 103 height 35
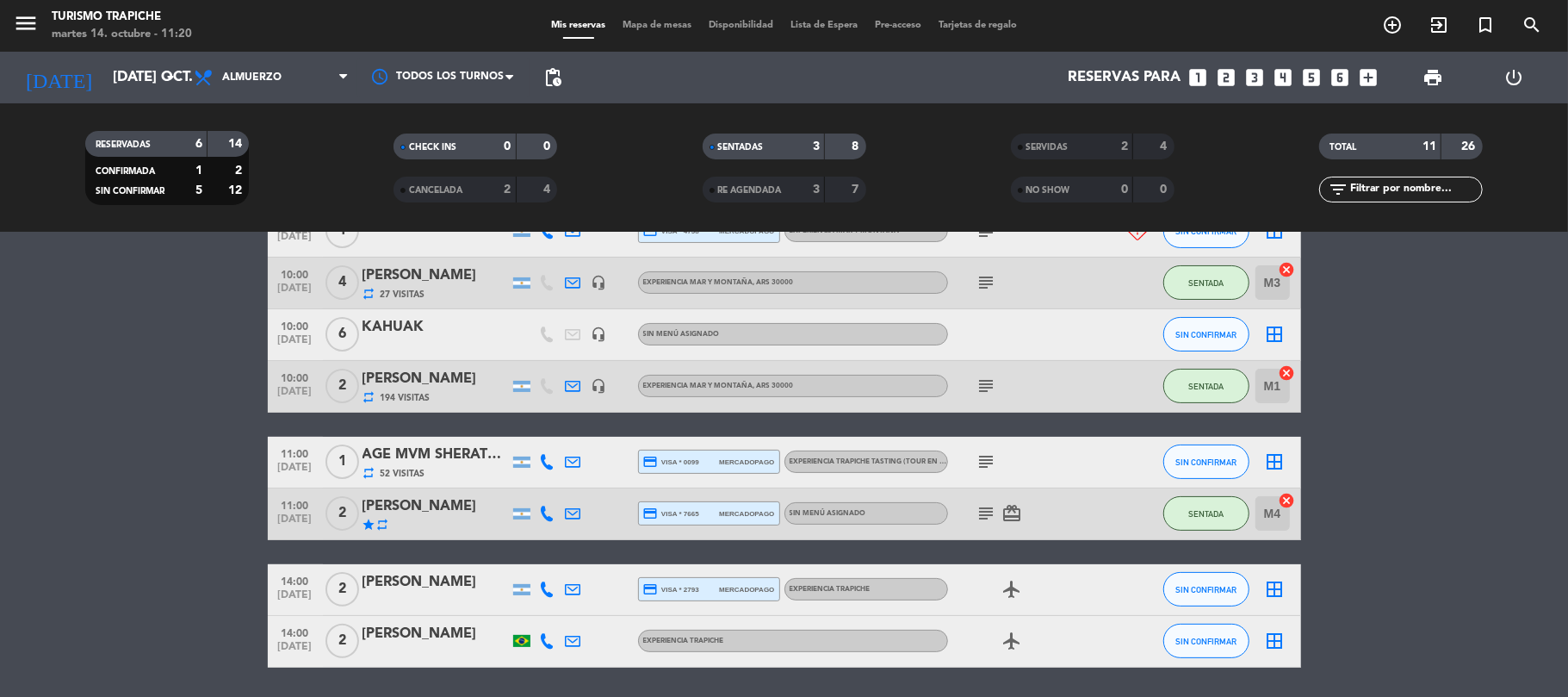
scroll to position [229, 0]
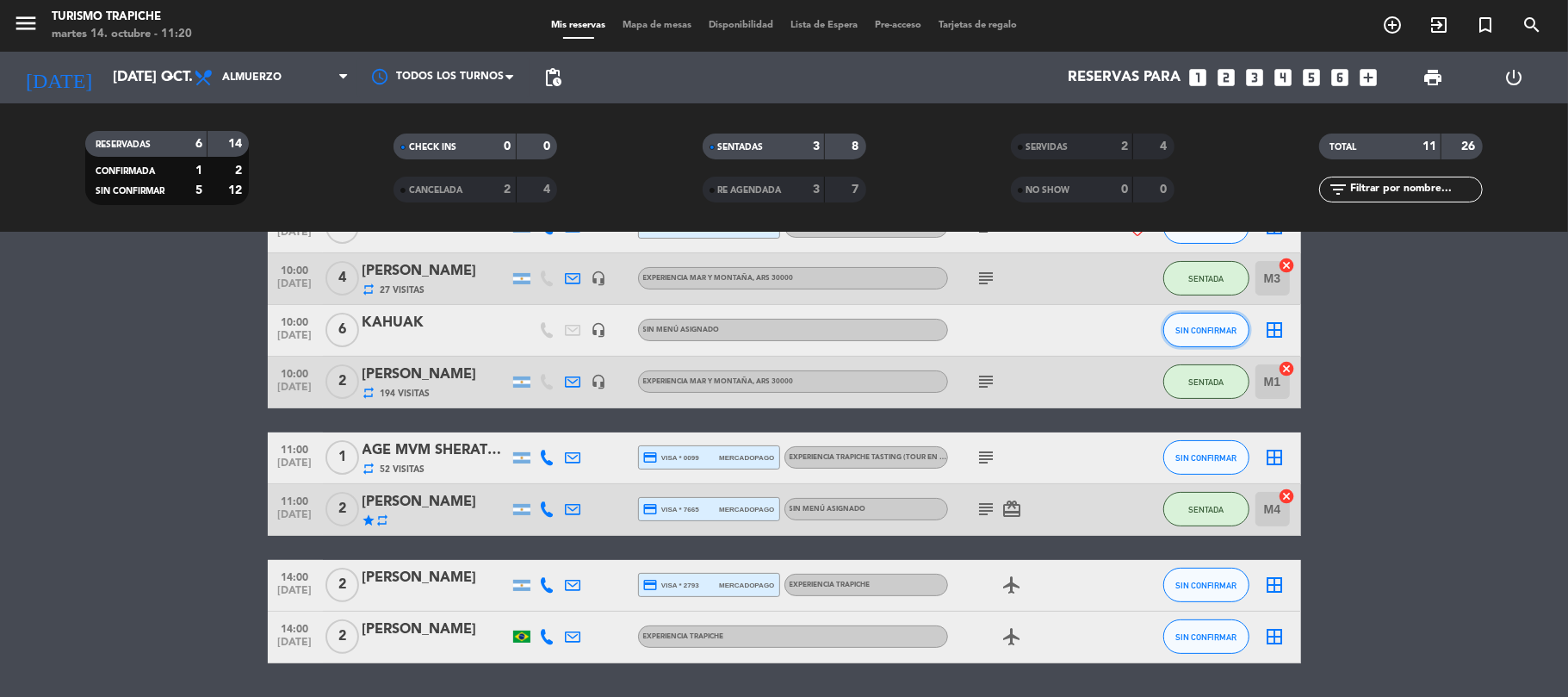
click at [1184, 329] on span "SIN CONFIRMAR" at bounding box center [1207, 331] width 61 height 10
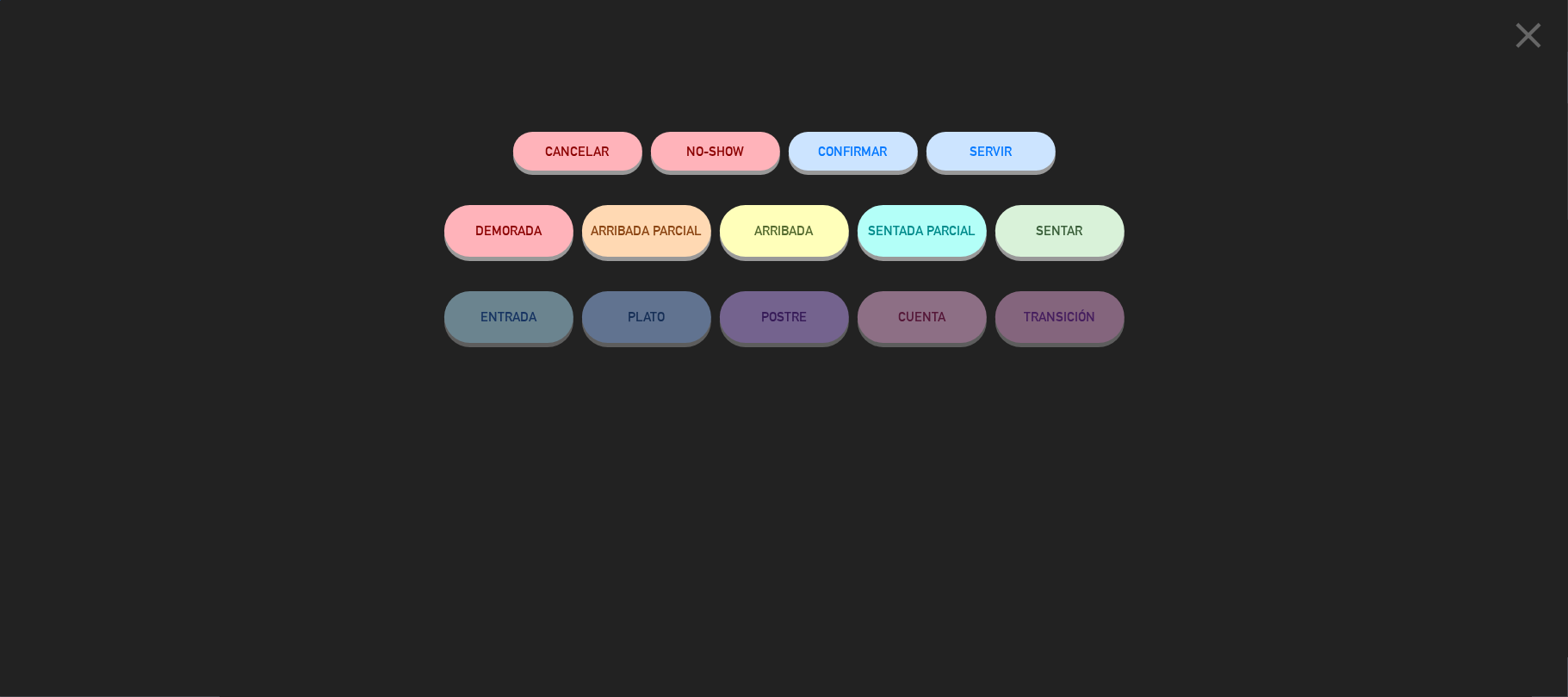
click at [1086, 228] on button "SENTAR" at bounding box center [1060, 231] width 130 height 51
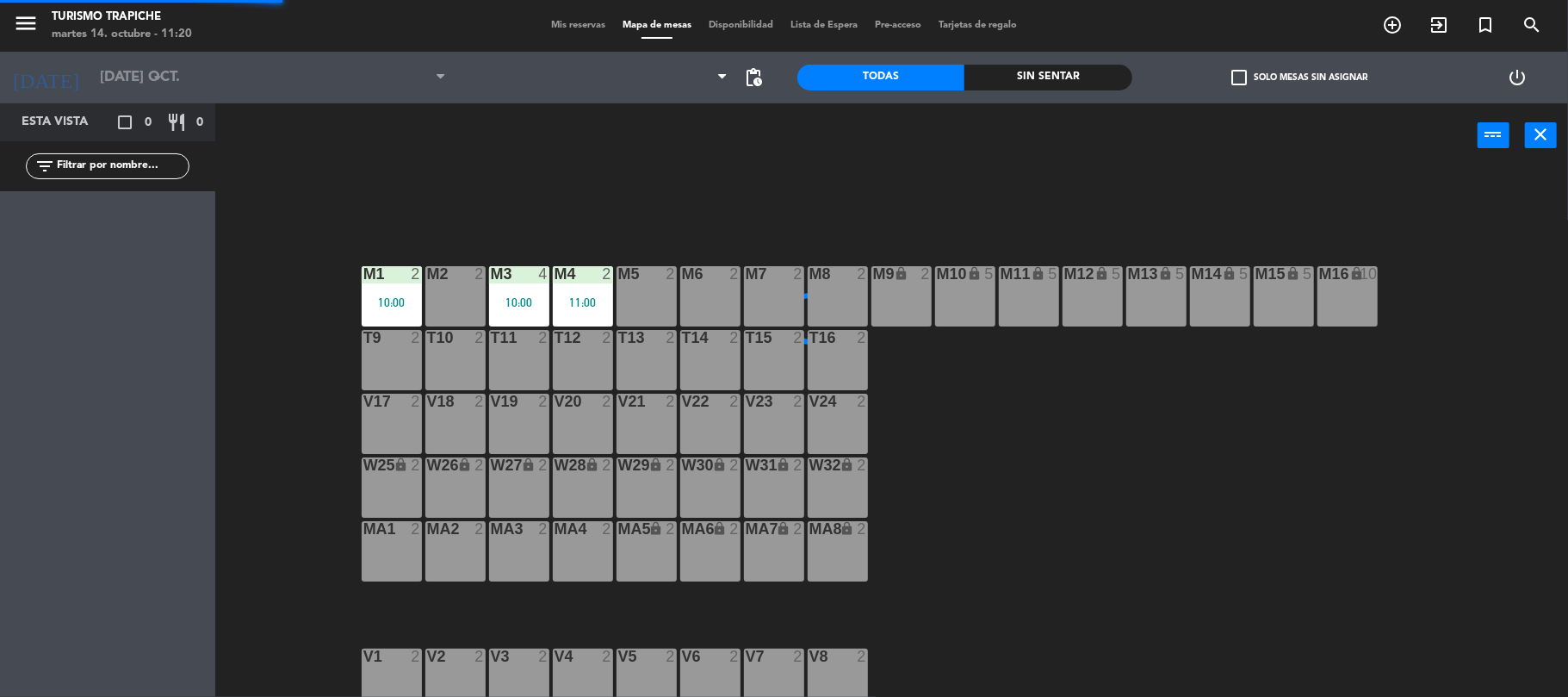
click at [607, 454] on div "M1 2 10:00 M2 2 M3 4 10:00 M4 2 11:00 M6 2 M5 2 M7 2 M8 2 M9 lock 2 M10 lock 5 …" at bounding box center [899, 436] width 1337 height 529
click at [598, 498] on div "W28 lock 2" at bounding box center [583, 487] width 60 height 60
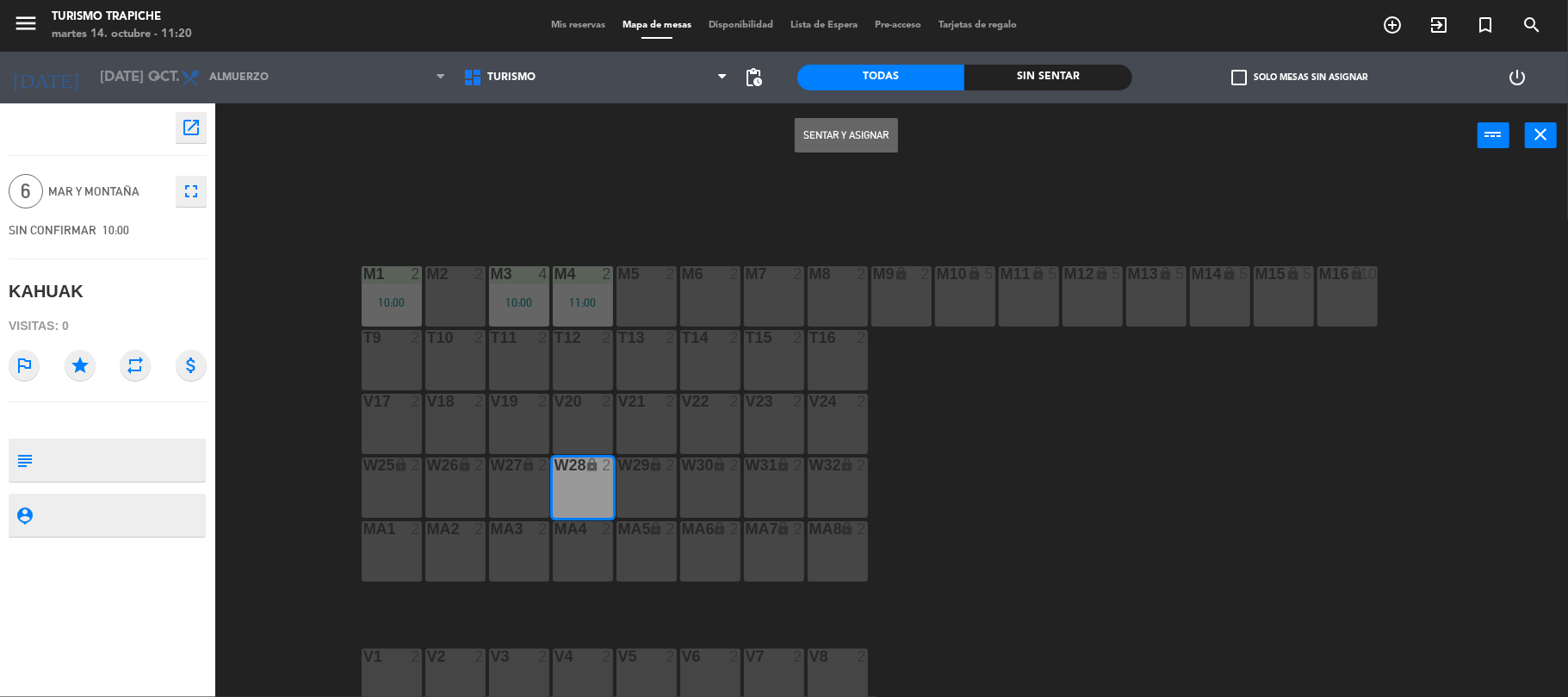
click at [832, 132] on button "Sentar y Asignar" at bounding box center [846, 135] width 103 height 35
